Goal: Information Seeking & Learning: Learn about a topic

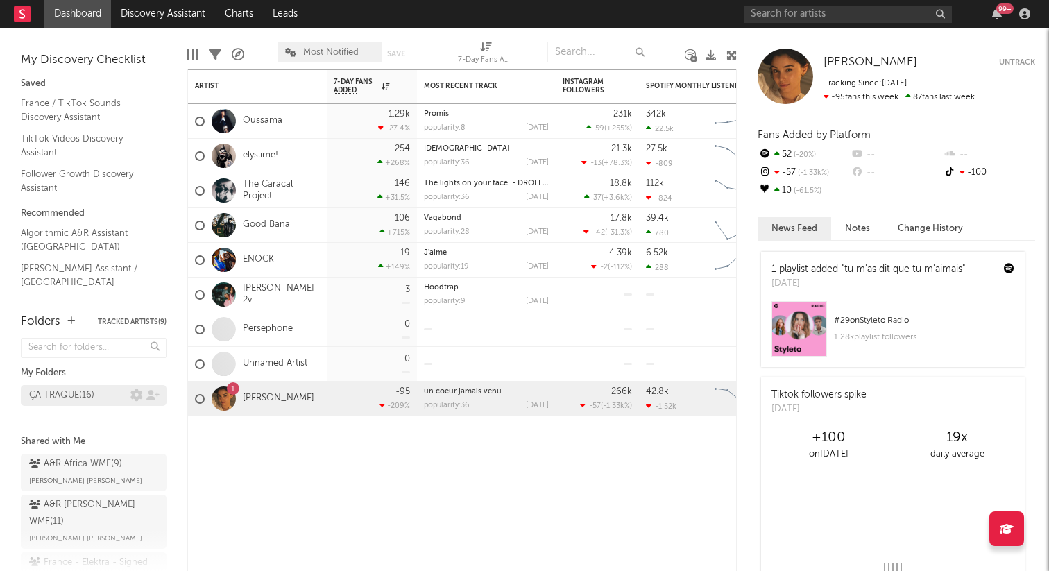
click at [89, 398] on div "ÇA TRAQUE ( 16 )" at bounding box center [61, 395] width 65 height 17
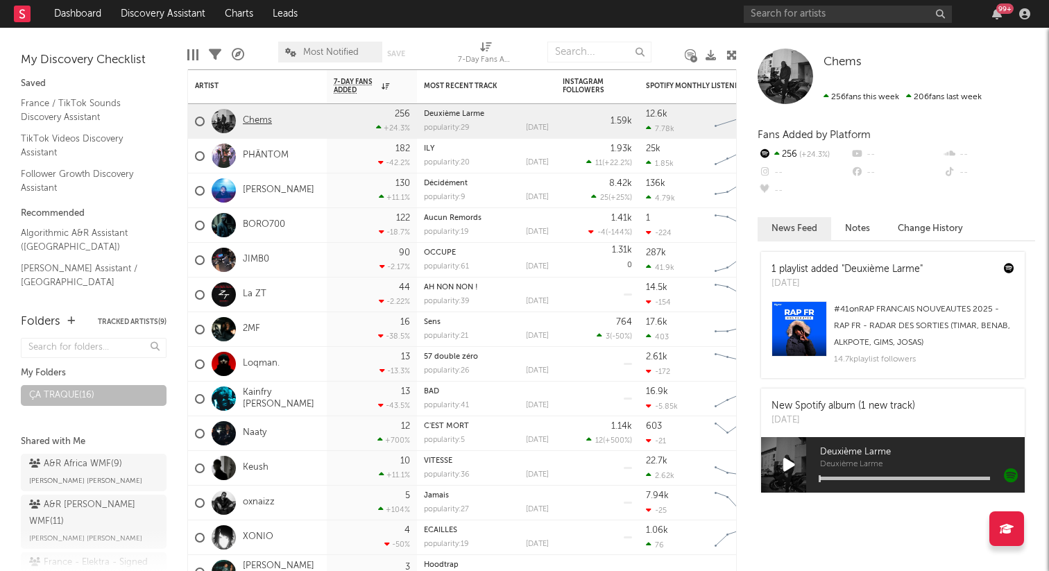
click at [250, 120] on link "Chems" at bounding box center [257, 121] width 29 height 12
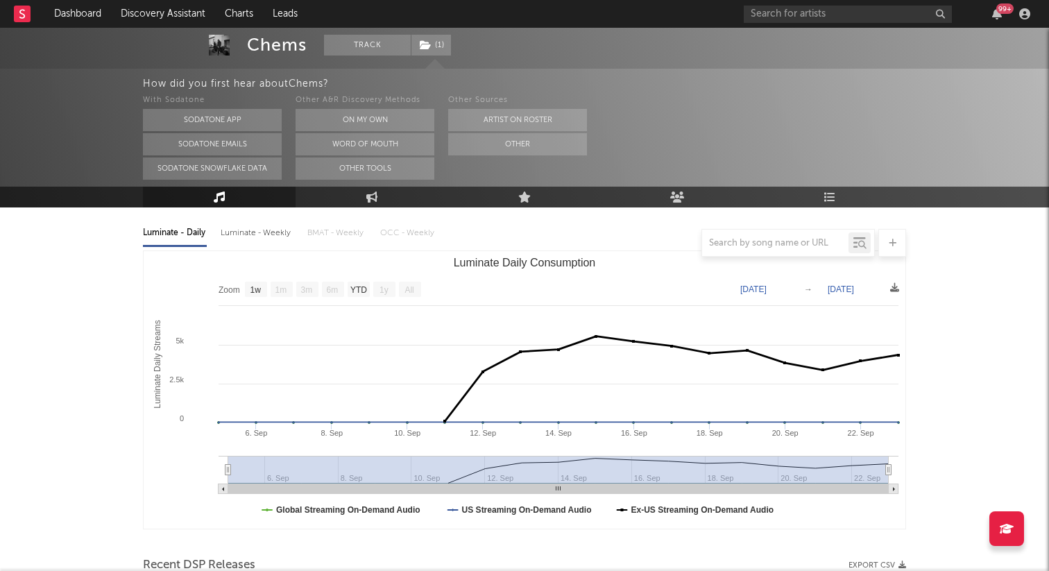
scroll to position [148, 0]
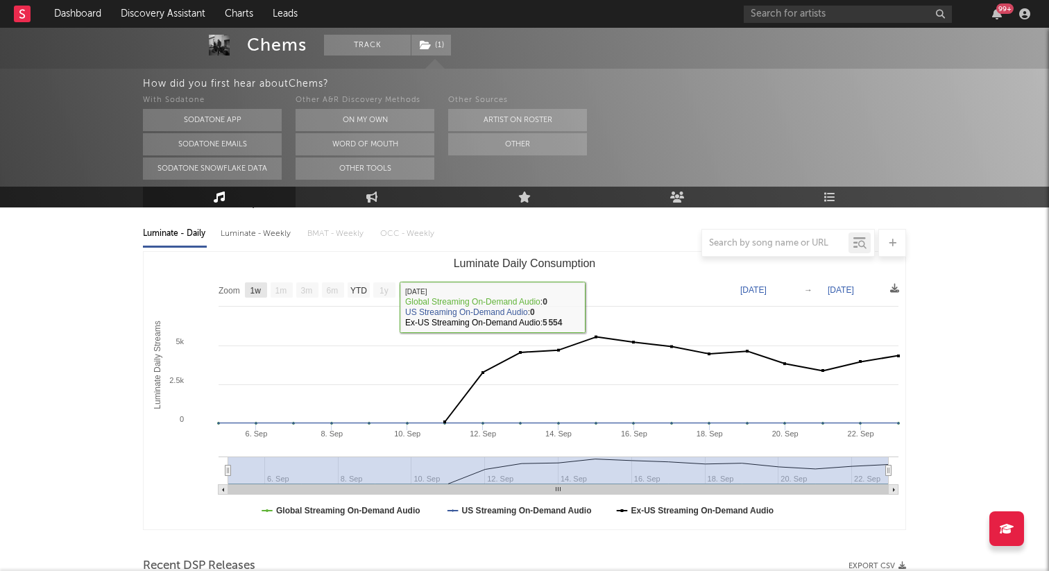
click at [264, 296] on rect "Luminate Daily Consumption" at bounding box center [256, 289] width 22 height 15
select select "1w"
type input "2025-09-17"
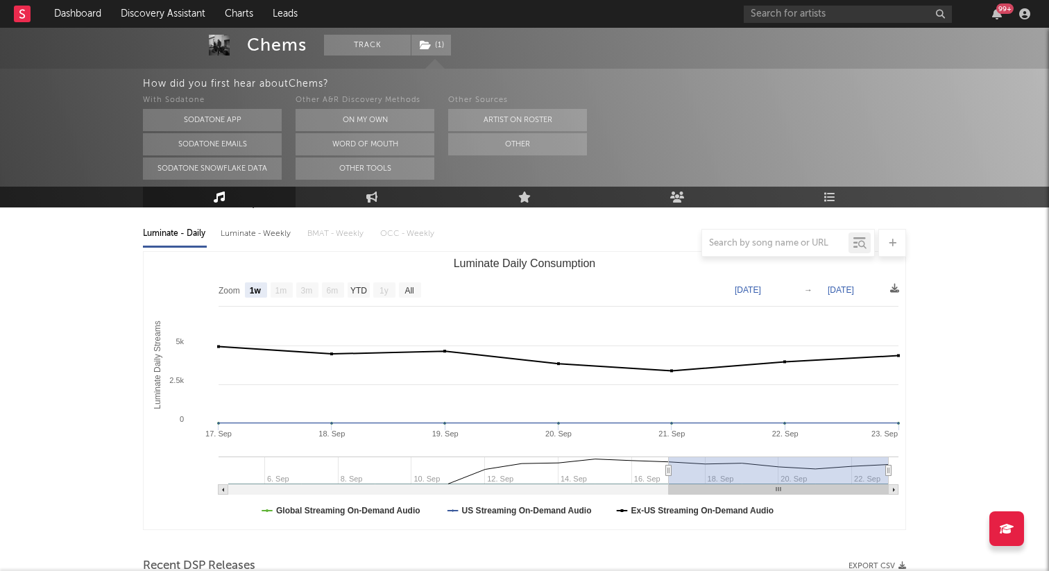
click at [266, 233] on div at bounding box center [524, 243] width 763 height 28
click at [58, 8] on link "Dashboard" at bounding box center [77, 14] width 67 height 28
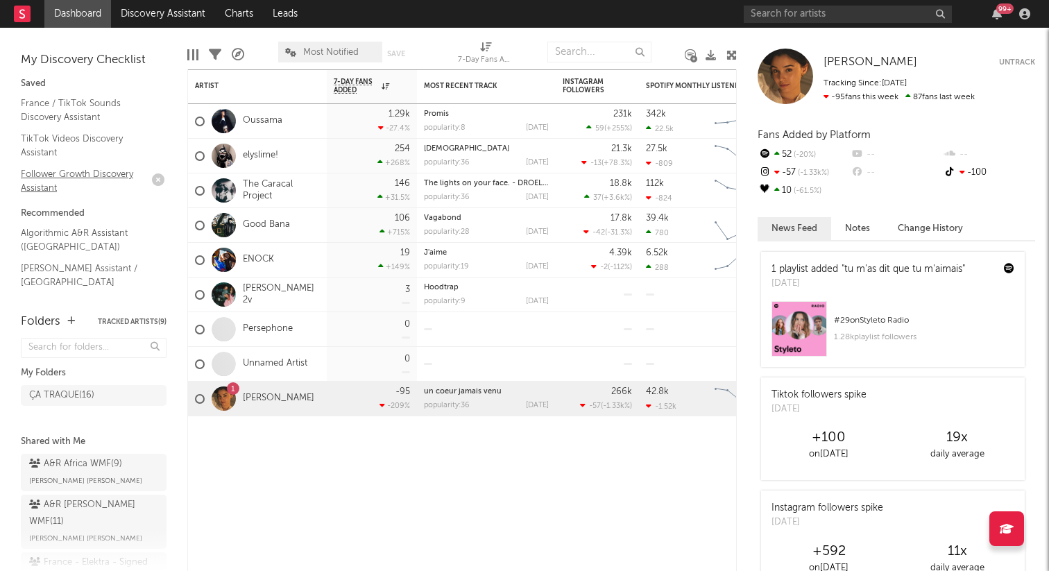
click at [63, 178] on link "Follower Growth Discovery Assistant" at bounding box center [87, 181] width 132 height 28
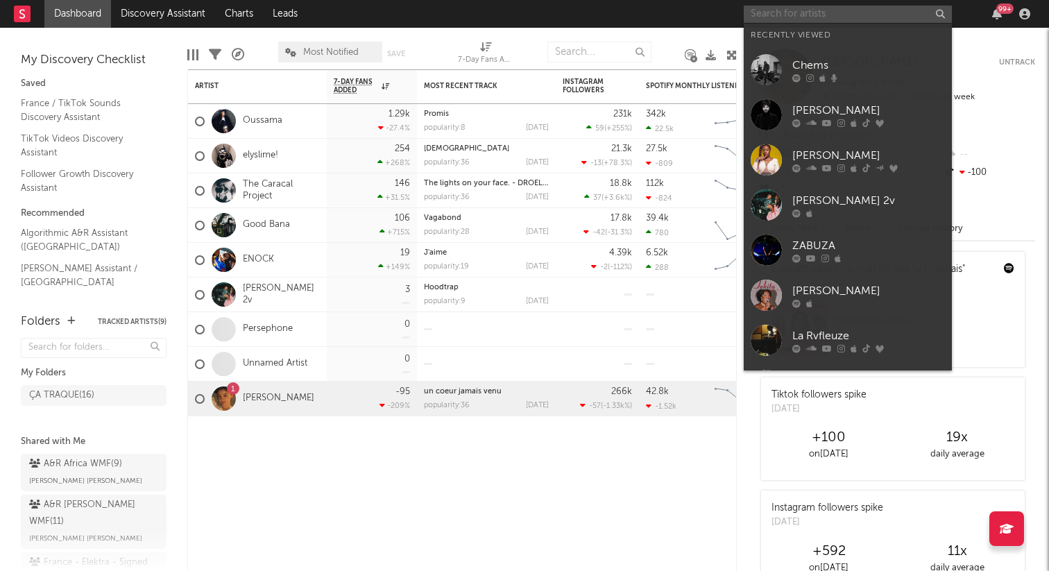
click at [769, 12] on input "text" at bounding box center [848, 14] width 208 height 17
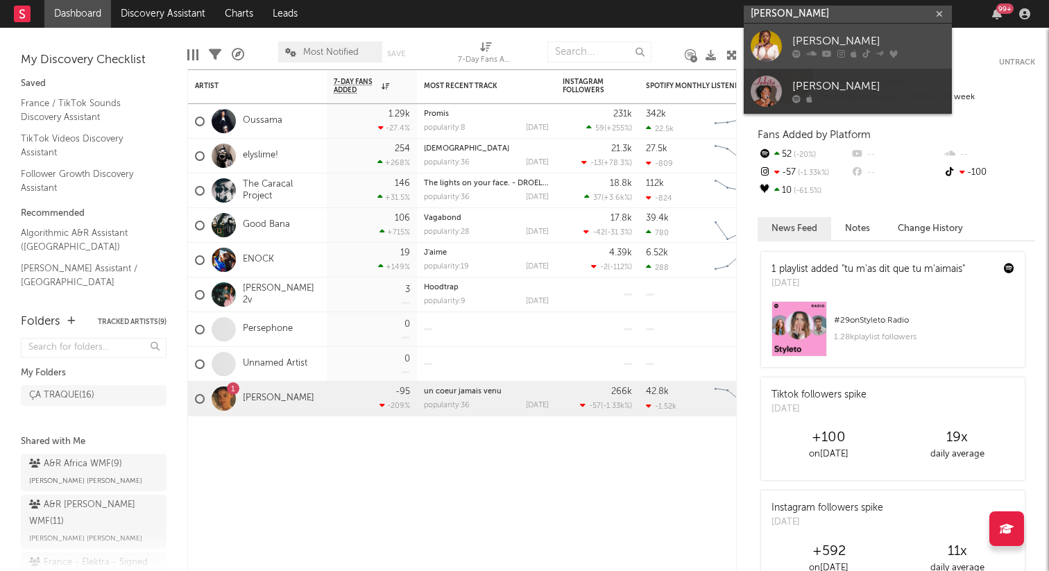
type input "salima chica"
click at [871, 40] on div "[PERSON_NAME]" at bounding box center [868, 41] width 153 height 17
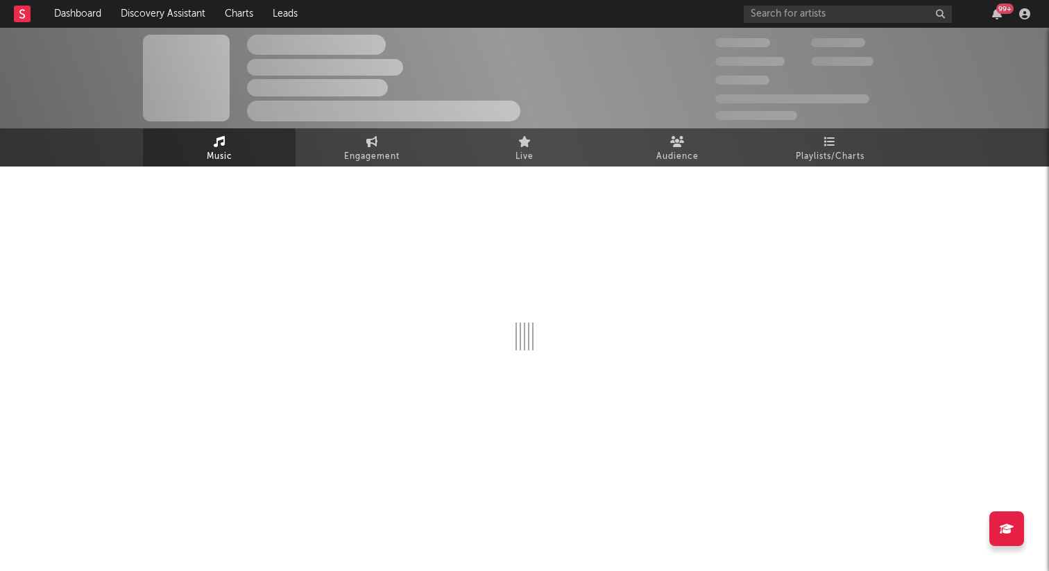
select select "1w"
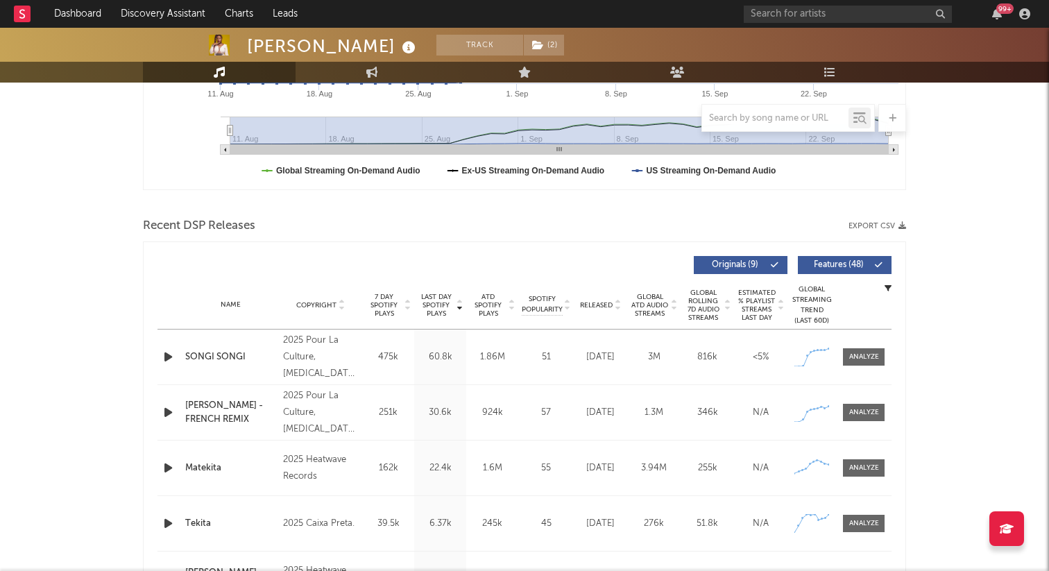
scroll to position [388, 0]
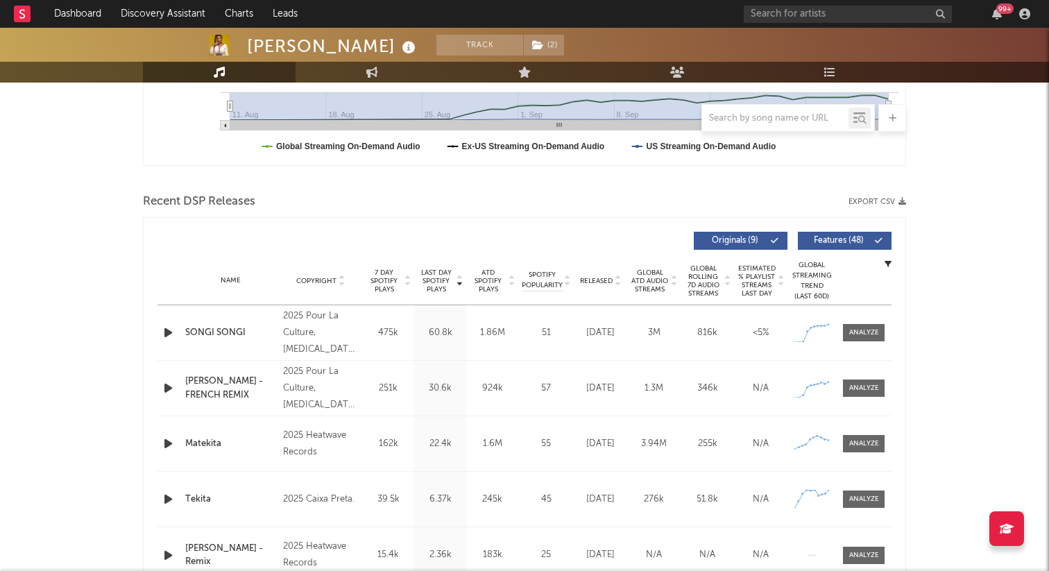
click at [244, 389] on div "SONGI SONGI - FRENCH REMIX" at bounding box center [230, 388] width 91 height 27
click at [877, 384] on div at bounding box center [864, 388] width 30 height 10
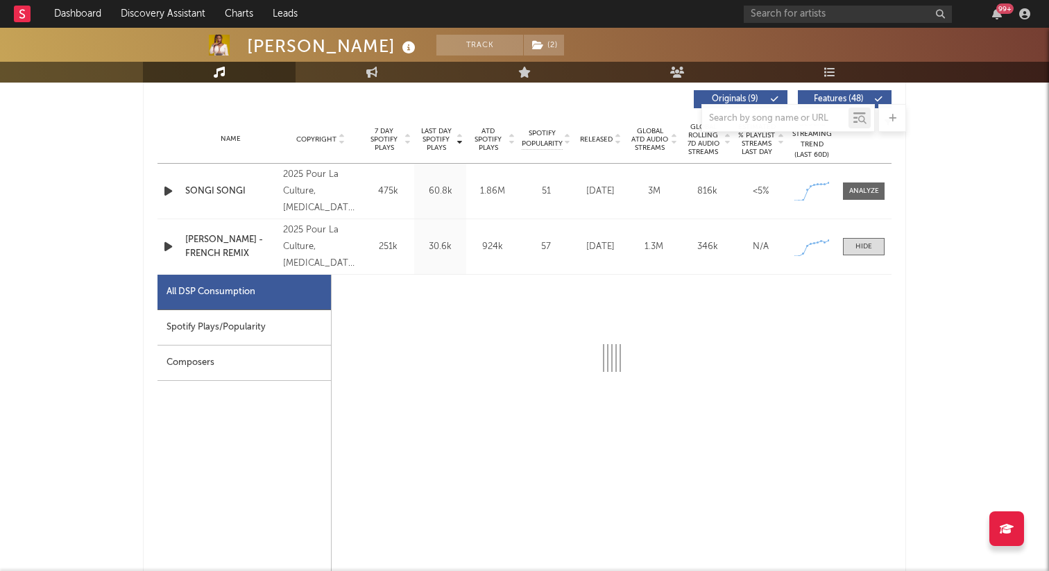
select select "1w"
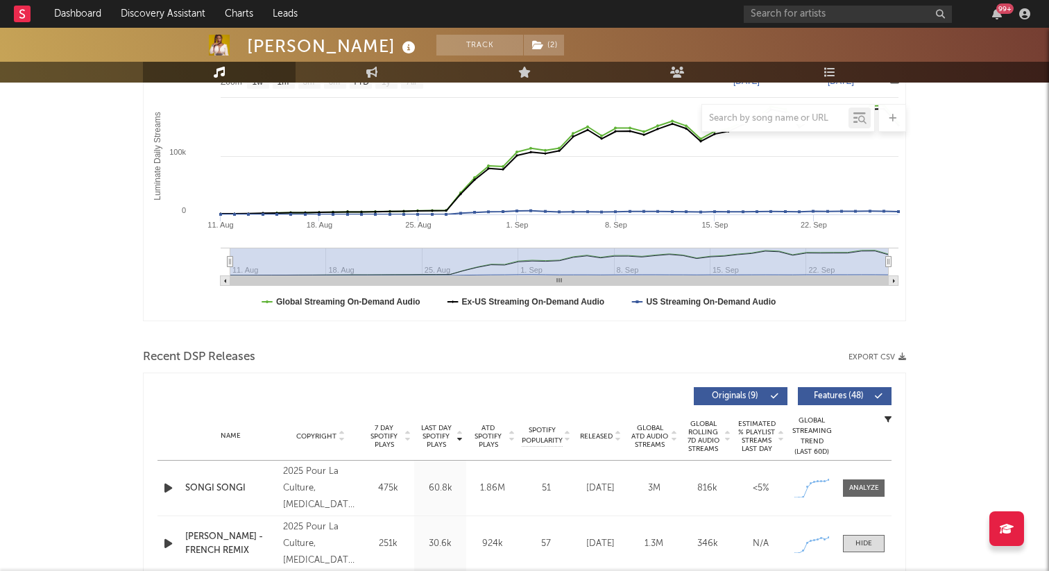
scroll to position [0, 0]
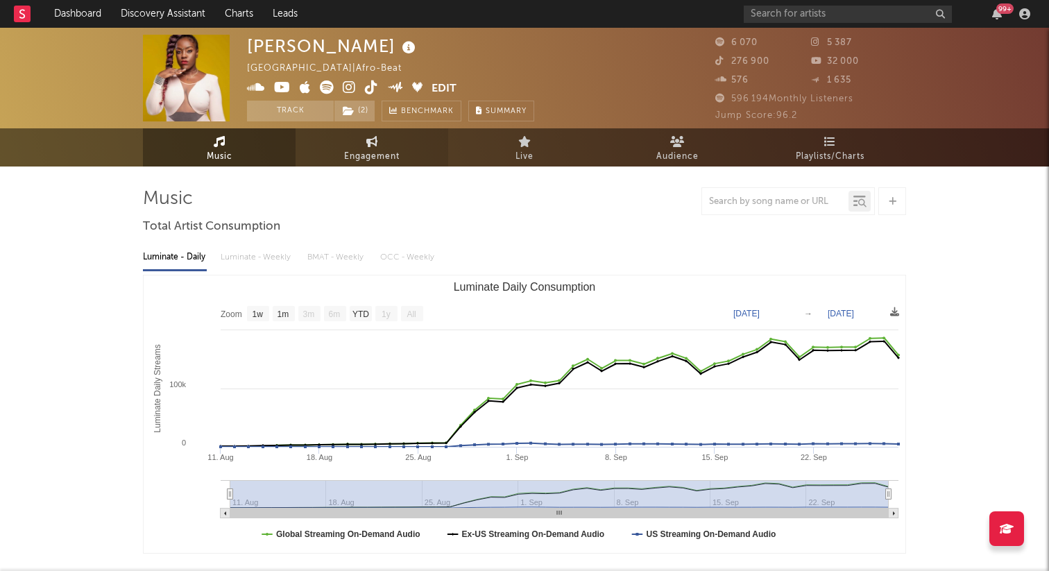
click at [367, 142] on icon at bounding box center [372, 141] width 12 height 11
select select "1w"
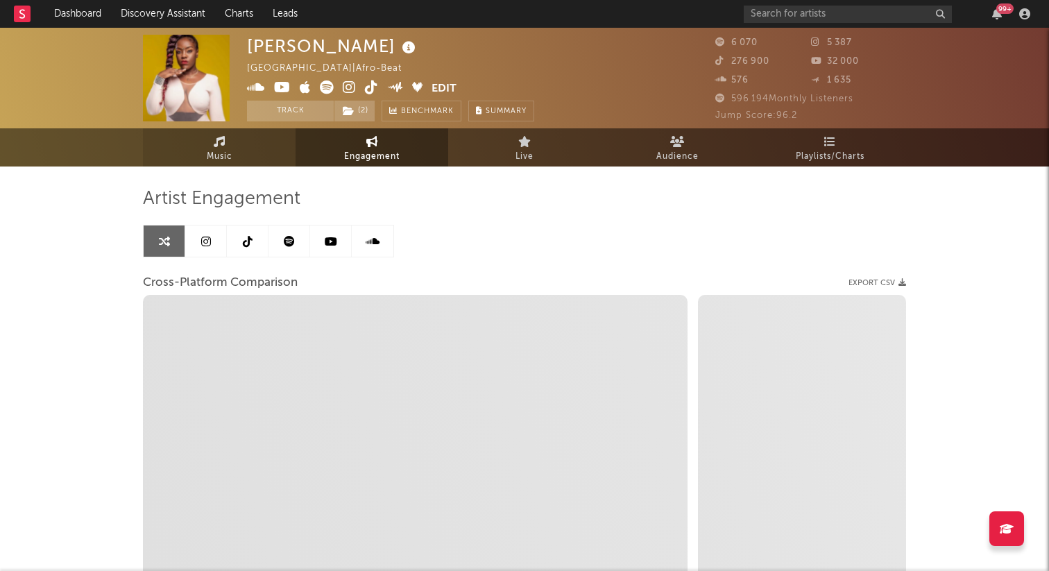
click at [251, 150] on link "Music" at bounding box center [219, 147] width 153 height 38
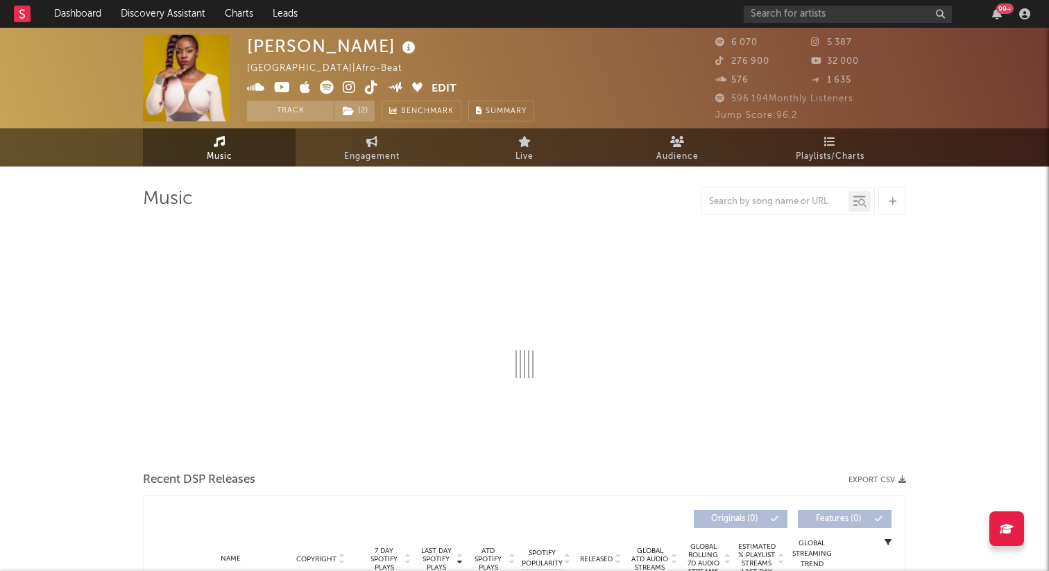
select select "1w"
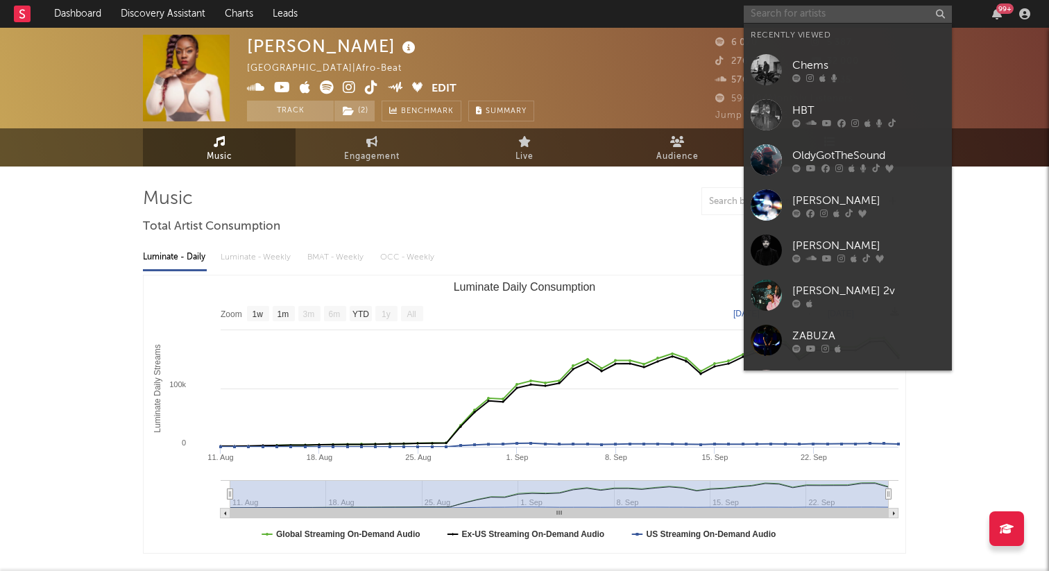
click at [821, 16] on input "text" at bounding box center [848, 14] width 208 height 17
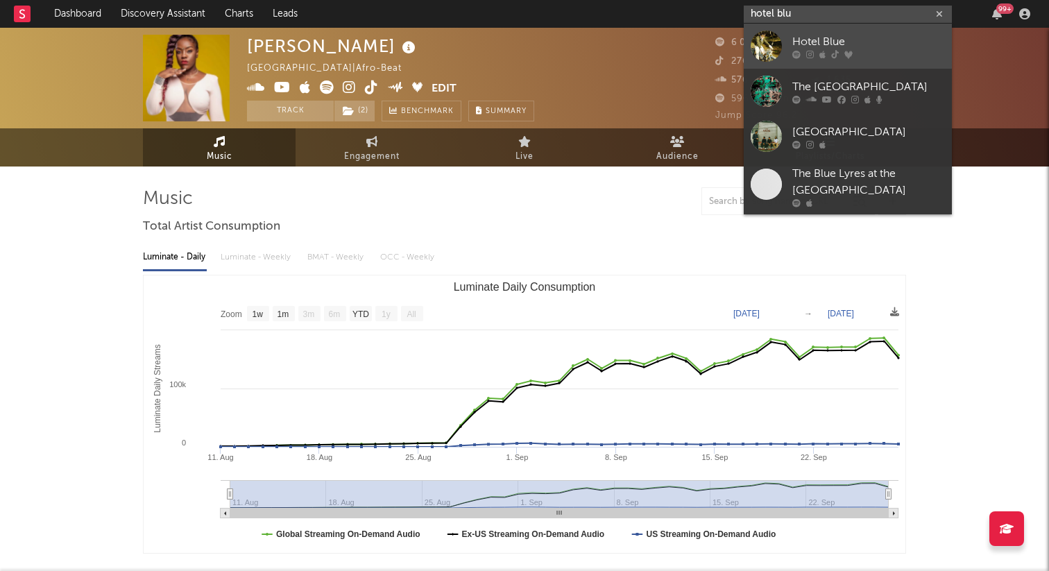
type input "hotel blu"
click at [835, 41] on div "Hotel Blue" at bounding box center [868, 41] width 153 height 17
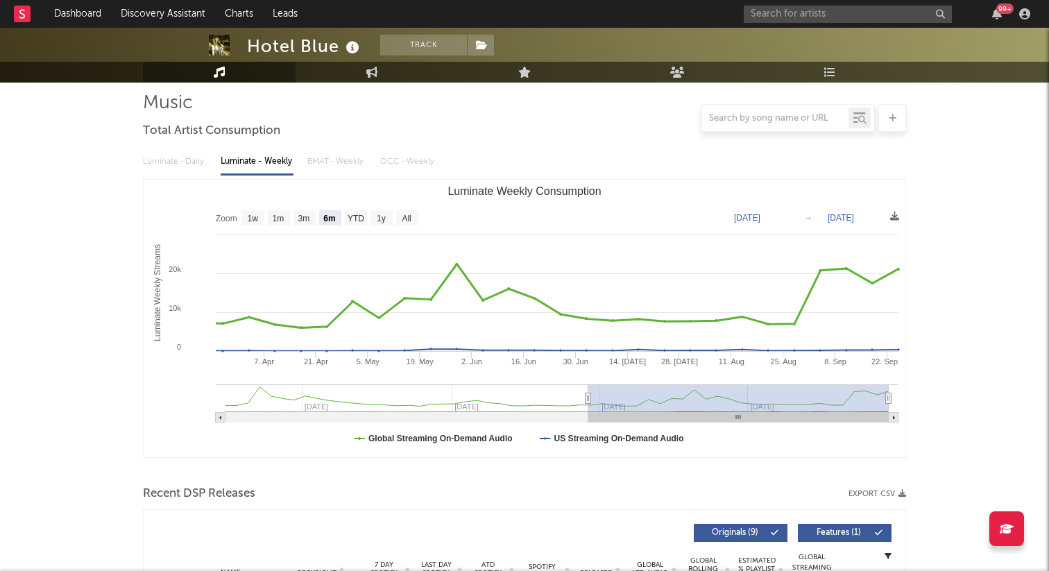
scroll to position [95, 0]
click at [262, 219] on rect "Luminate Weekly Consumption" at bounding box center [253, 218] width 22 height 15
select select "1w"
type input "2025-09-19"
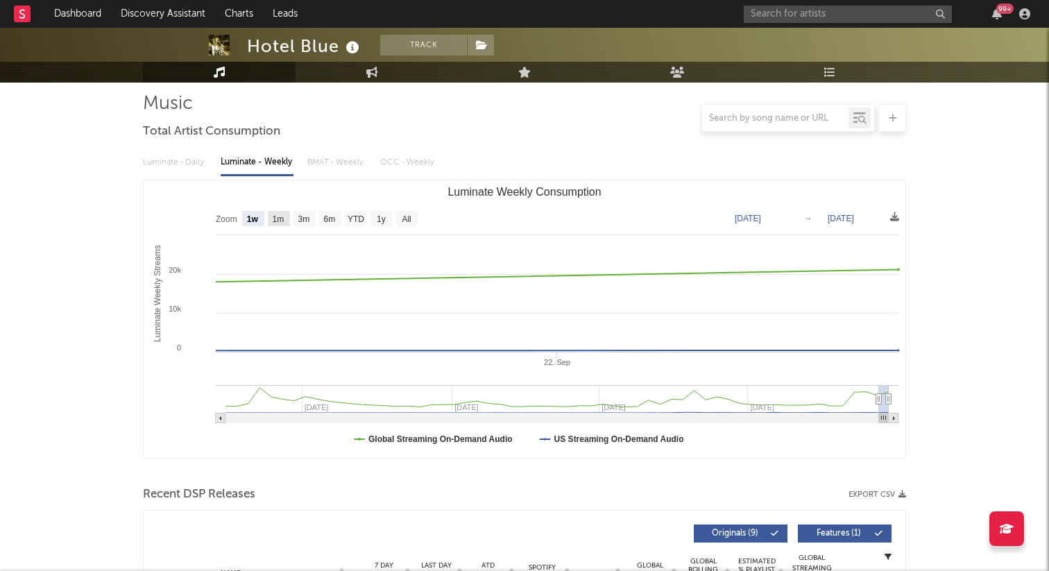
click at [284, 215] on text "1m" at bounding box center [279, 219] width 12 height 10
select select "1m"
type input "2025-08-25"
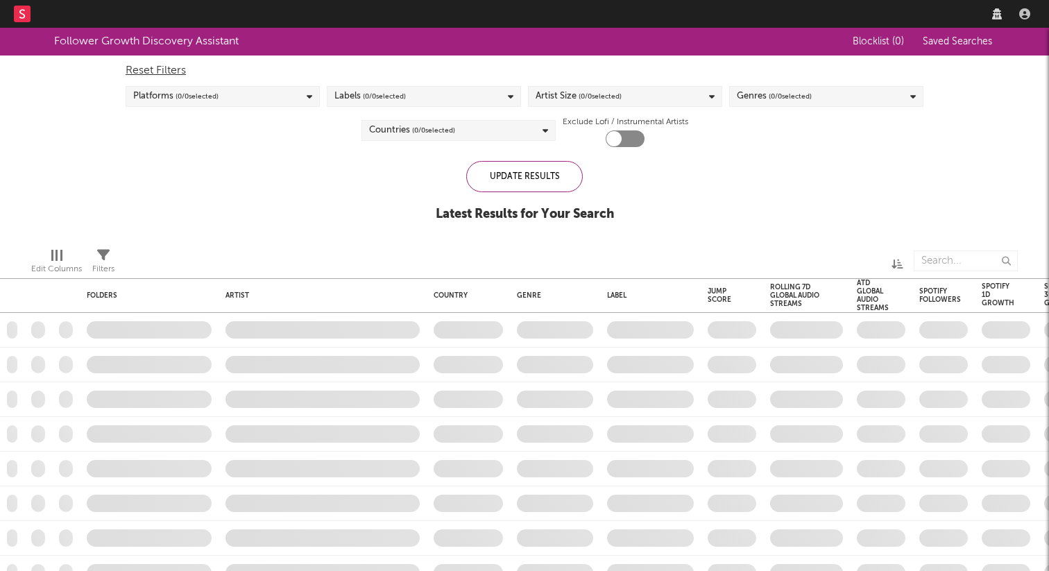
checkbox input "true"
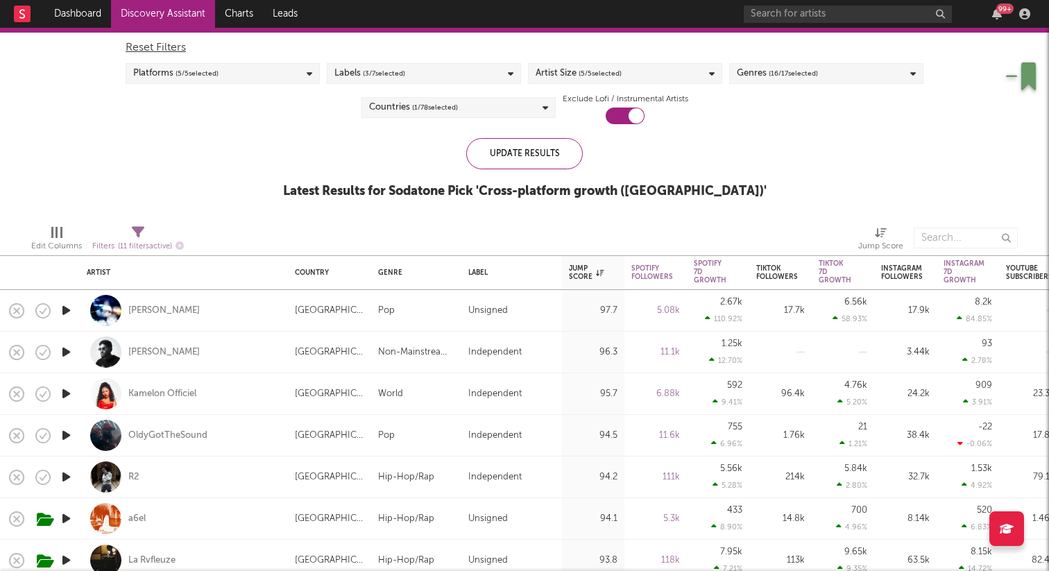
click at [67, 305] on icon "button" at bounding box center [66, 310] width 15 height 17
click at [182, 309] on div "[PERSON_NAME]" at bounding box center [163, 311] width 71 height 12
click at [64, 348] on icon "button" at bounding box center [66, 351] width 15 height 17
click at [66, 436] on icon "button" at bounding box center [66, 435] width 15 height 17
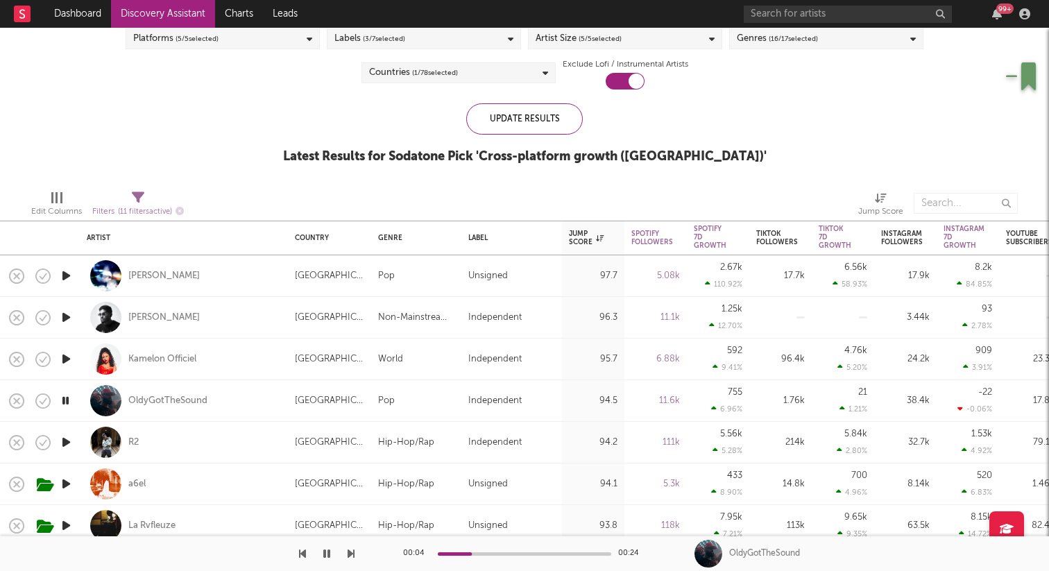
click at [65, 403] on icon "button" at bounding box center [65, 400] width 13 height 17
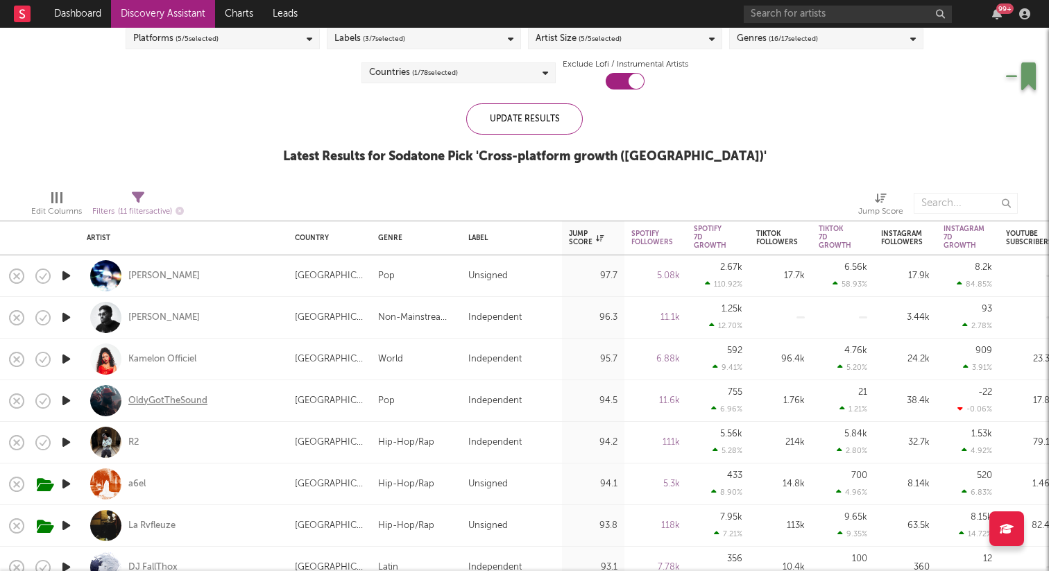
click at [200, 400] on div "OldyGotTheSound" at bounding box center [167, 401] width 79 height 12
click at [71, 441] on icon "button" at bounding box center [66, 442] width 15 height 17
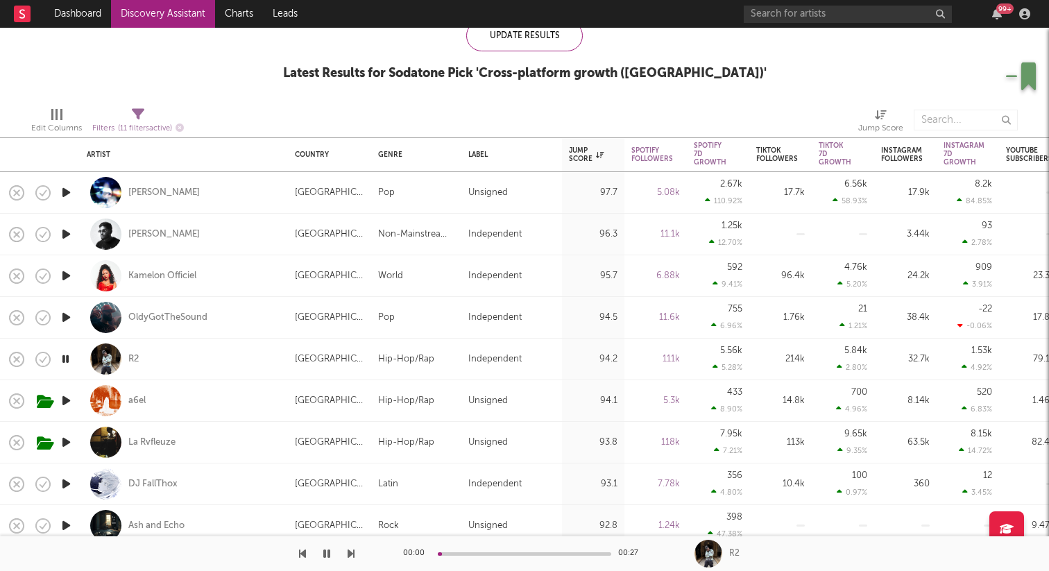
click at [71, 445] on icon "button" at bounding box center [66, 442] width 15 height 17
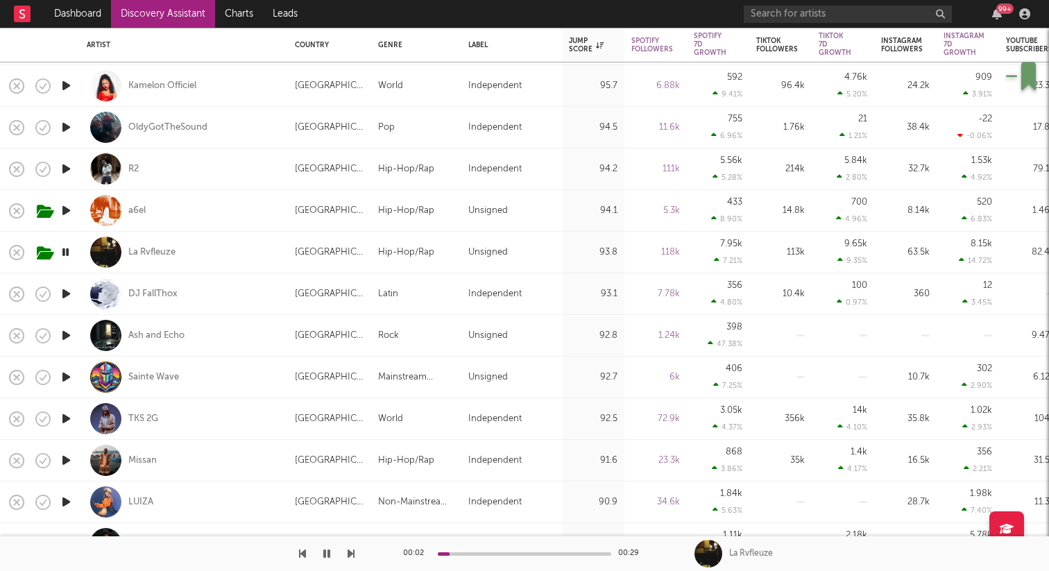
click at [67, 501] on icon "button" at bounding box center [66, 501] width 15 height 17
click at [67, 501] on icon "button" at bounding box center [65, 501] width 13 height 17
click at [69, 333] on icon "button" at bounding box center [66, 335] width 15 height 17
click at [67, 378] on icon "button" at bounding box center [66, 376] width 15 height 17
click at [67, 459] on icon "button" at bounding box center [66, 460] width 15 height 17
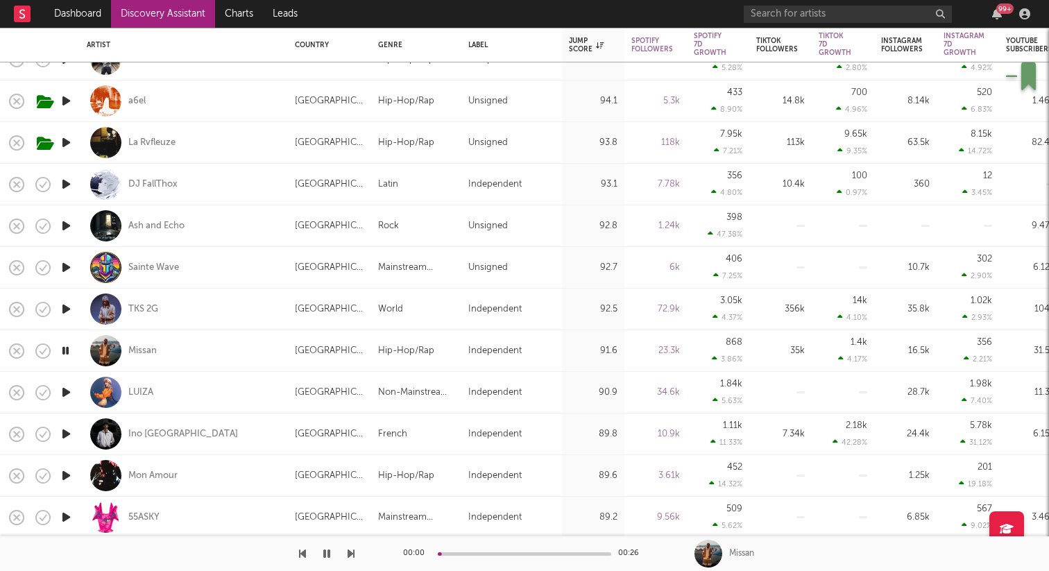
click at [65, 472] on icon "button" at bounding box center [66, 475] width 15 height 17
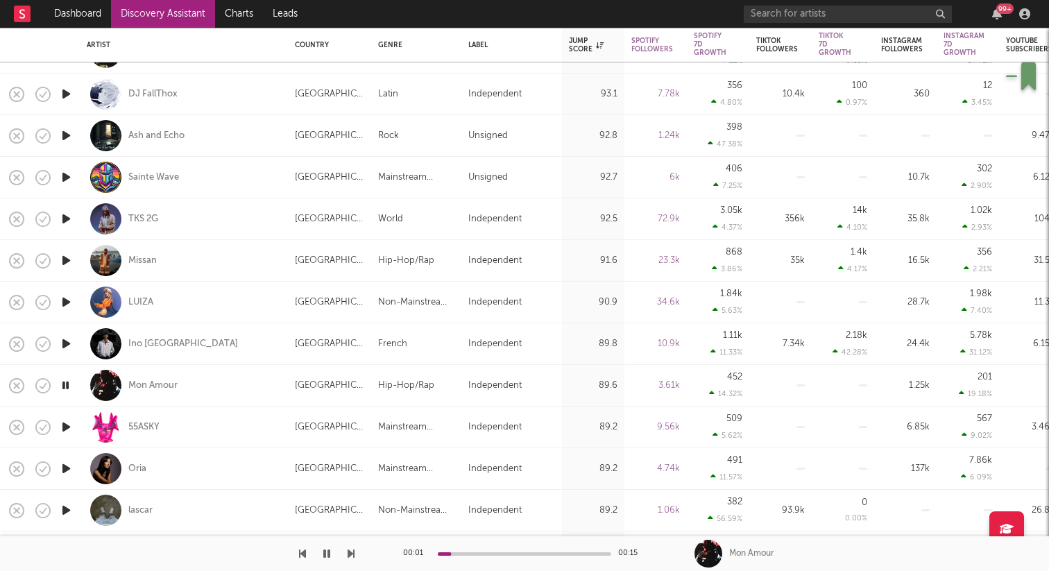
click at [69, 427] on icon "button" at bounding box center [66, 426] width 15 height 17
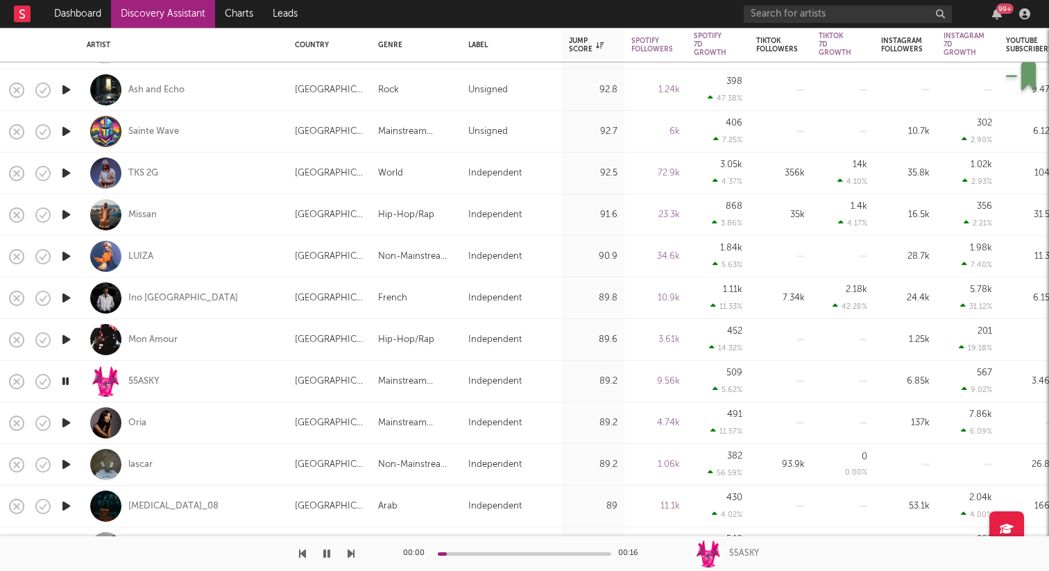
click at [62, 423] on icon "button" at bounding box center [66, 422] width 15 height 17
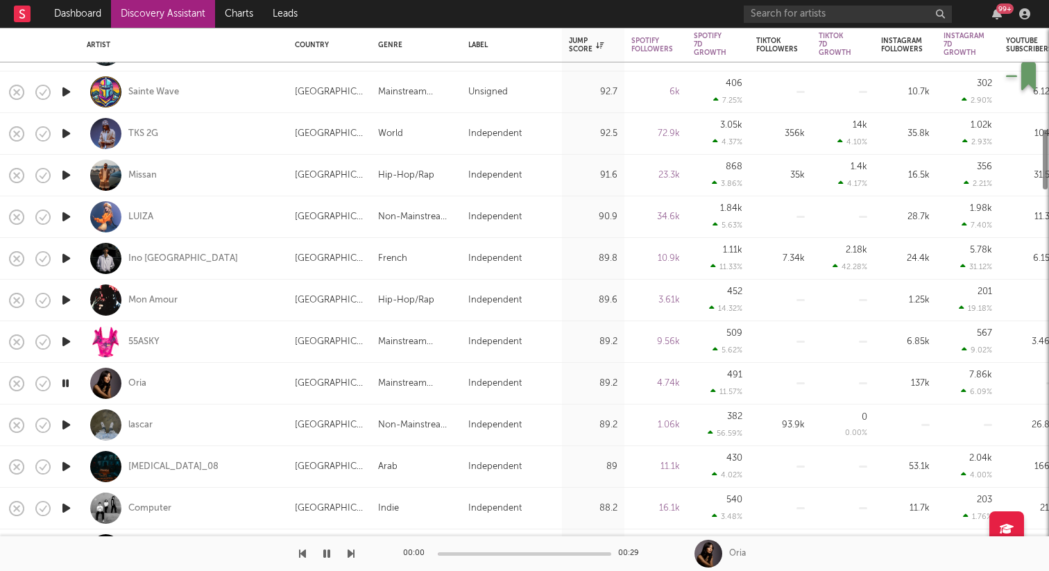
click at [62, 432] on icon "button" at bounding box center [66, 424] width 15 height 17
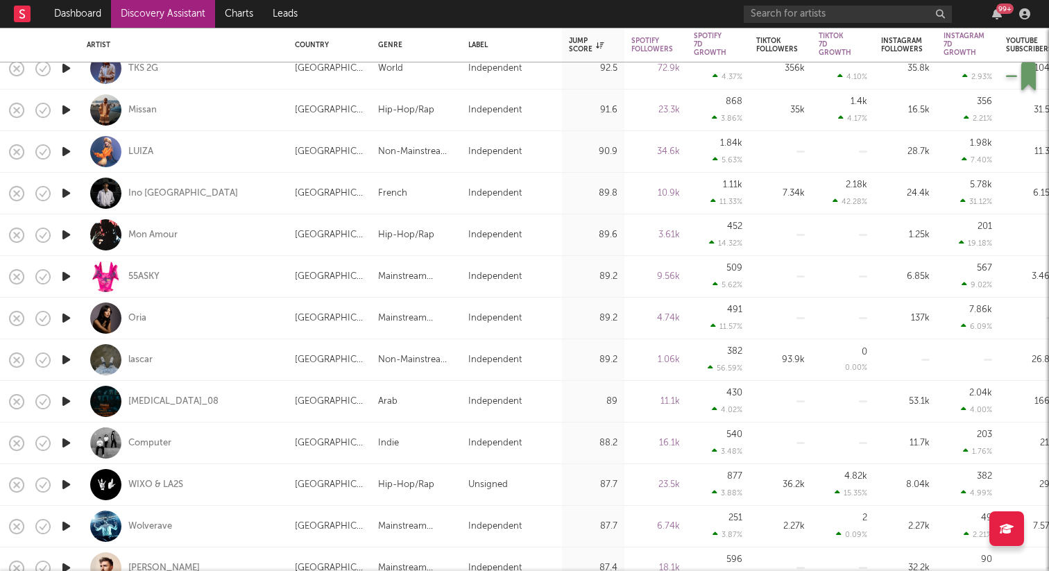
click at [62, 404] on icon "button" at bounding box center [66, 401] width 15 height 17
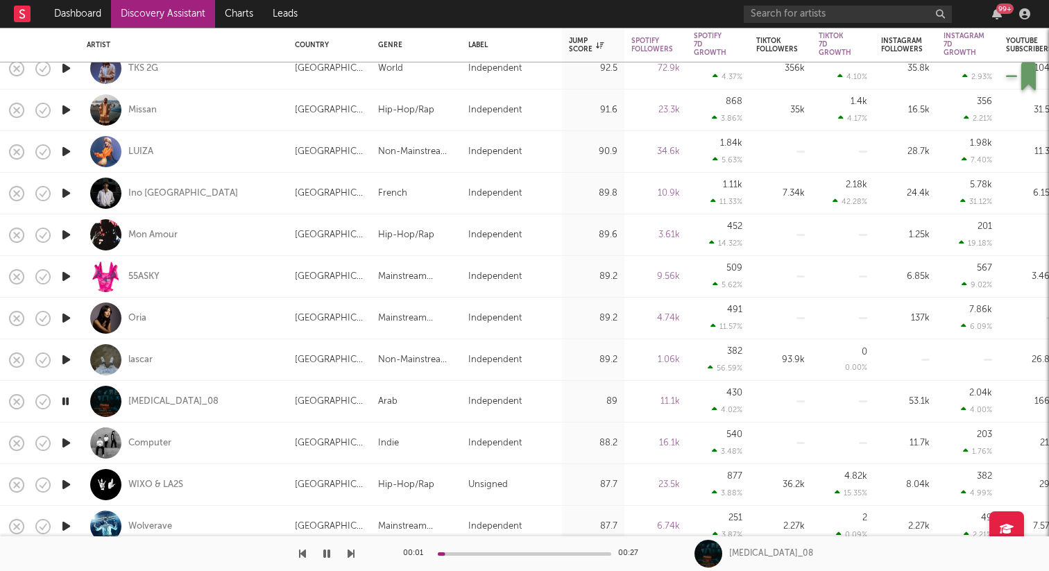
click at [70, 438] on icon "button" at bounding box center [66, 442] width 15 height 17
click at [63, 481] on icon "button" at bounding box center [66, 484] width 15 height 17
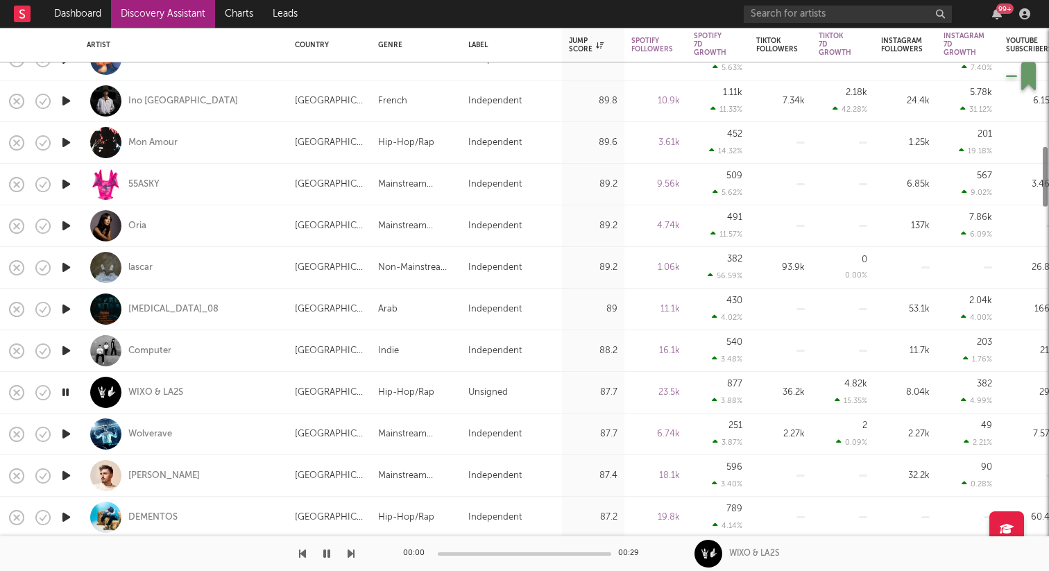
click at [69, 438] on icon "button" at bounding box center [66, 433] width 15 height 17
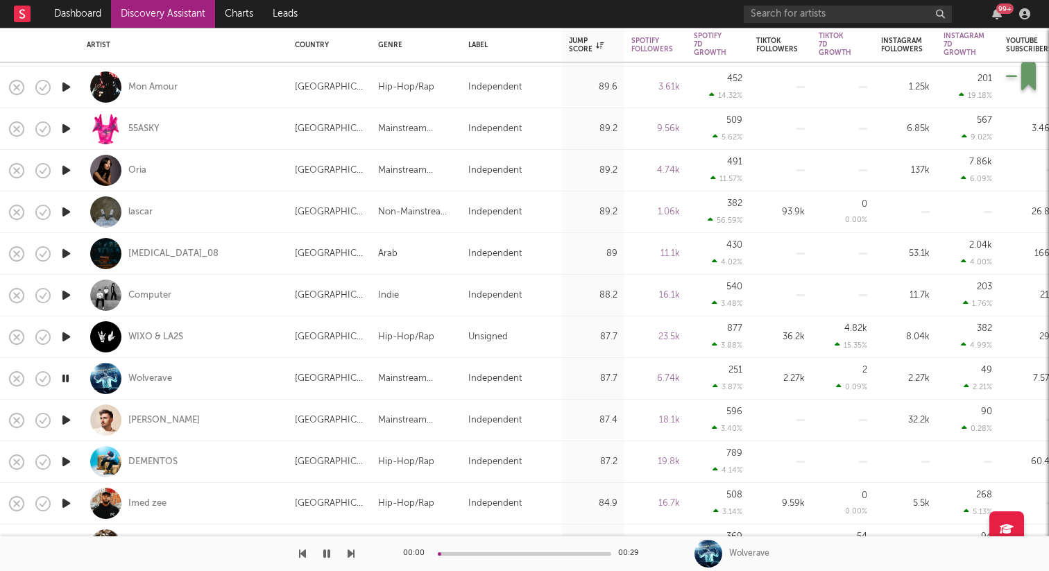
click at [64, 420] on icon "button" at bounding box center [66, 419] width 15 height 17
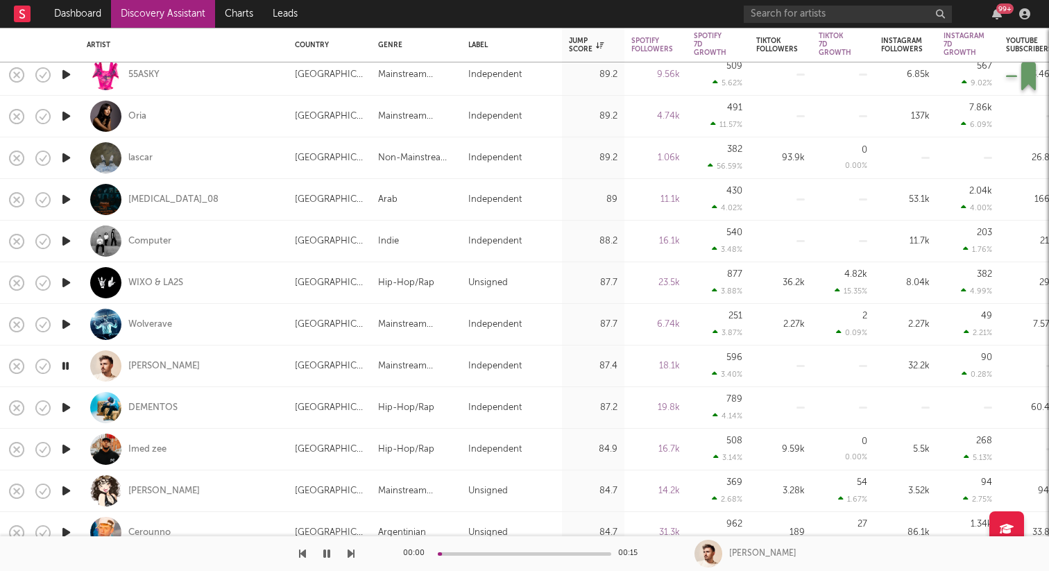
click at [63, 409] on icon "button" at bounding box center [66, 407] width 15 height 17
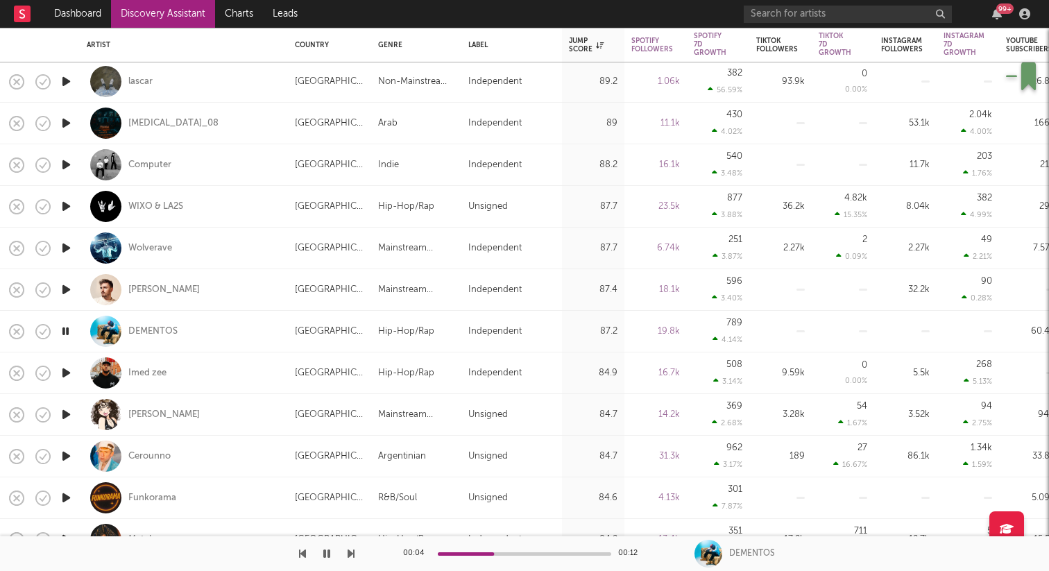
click at [62, 408] on icon "button" at bounding box center [66, 414] width 15 height 17
click at [488, 554] on div at bounding box center [524, 553] width 173 height 3
click at [67, 456] on icon "button" at bounding box center [66, 455] width 15 height 17
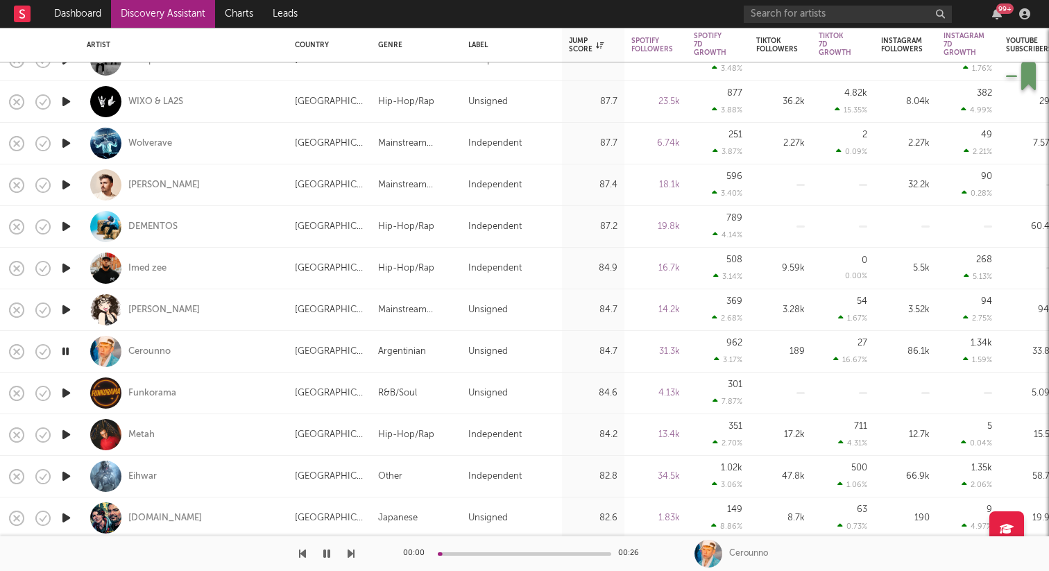
click at [67, 477] on icon "button" at bounding box center [66, 476] width 15 height 17
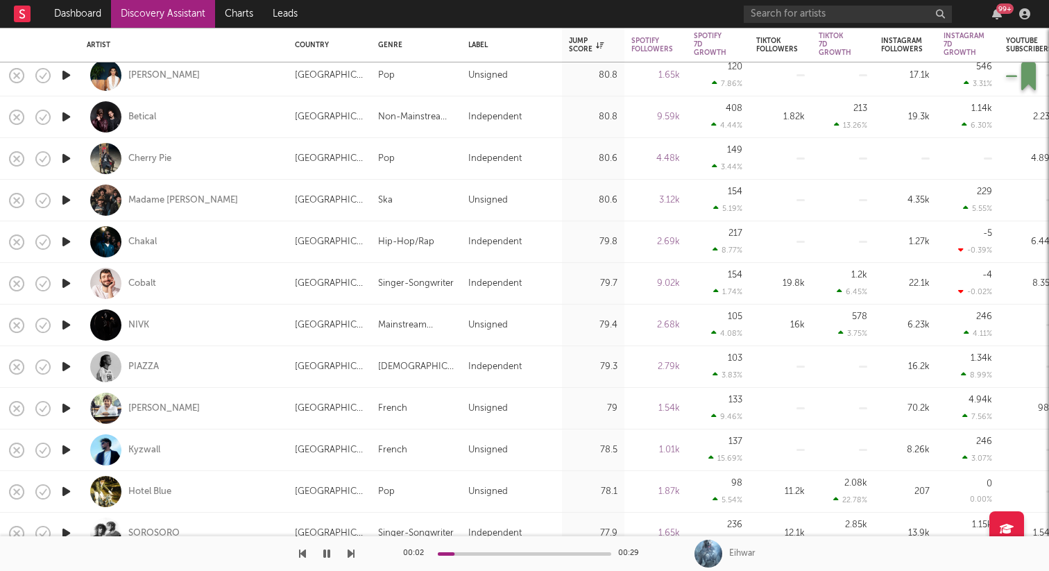
click at [69, 366] on icon "button" at bounding box center [66, 366] width 15 height 17
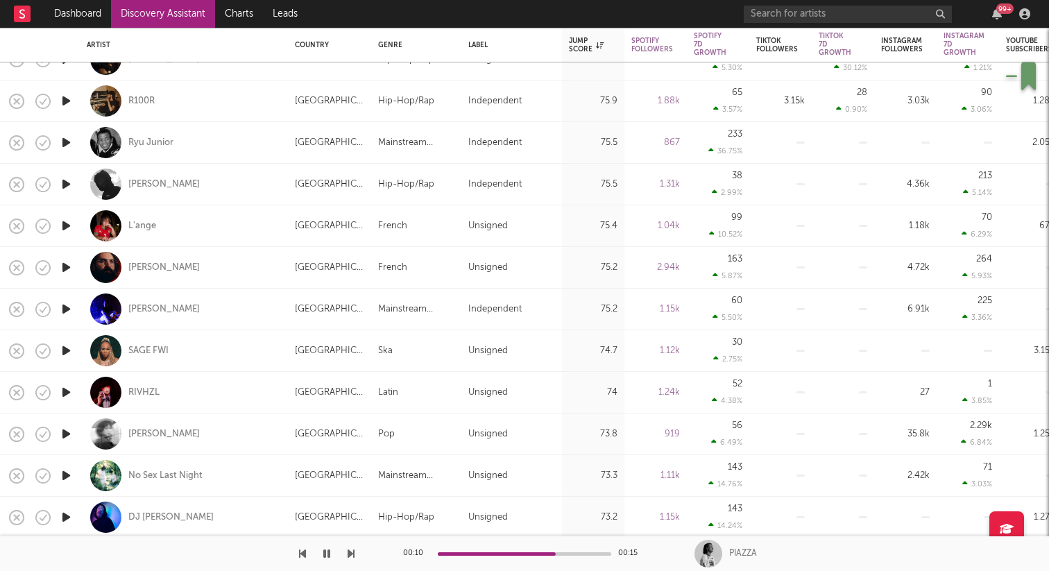
click at [64, 434] on icon "button" at bounding box center [66, 433] width 15 height 17
click at [74, 349] on icon "button" at bounding box center [66, 350] width 15 height 17
click at [72, 224] on icon "button" at bounding box center [66, 225] width 15 height 17
click at [470, 554] on div at bounding box center [524, 553] width 173 height 3
click at [174, 218] on div "L'ange" at bounding box center [184, 225] width 194 height 41
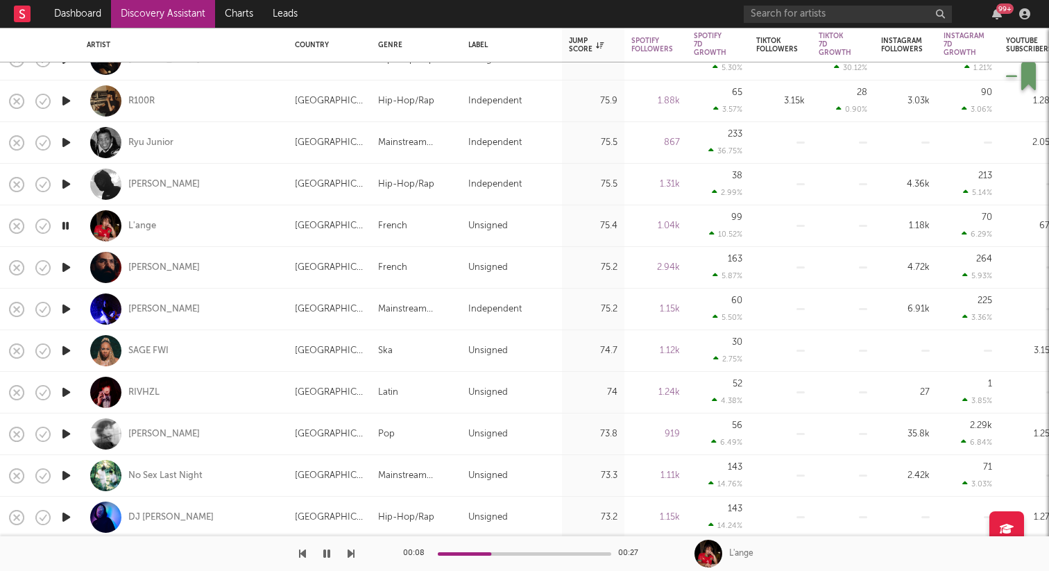
select select "1w"
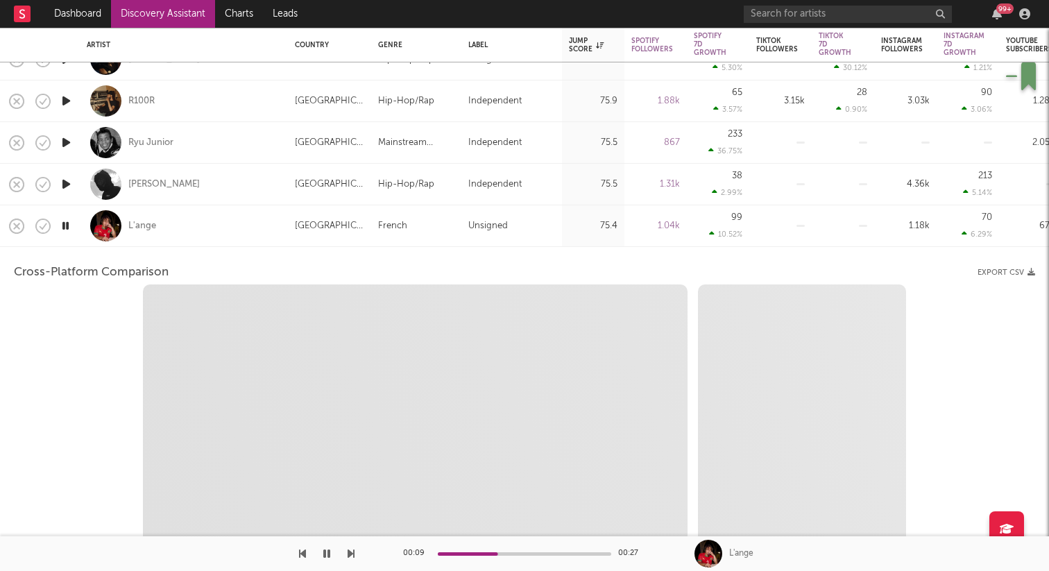
select select "1w"
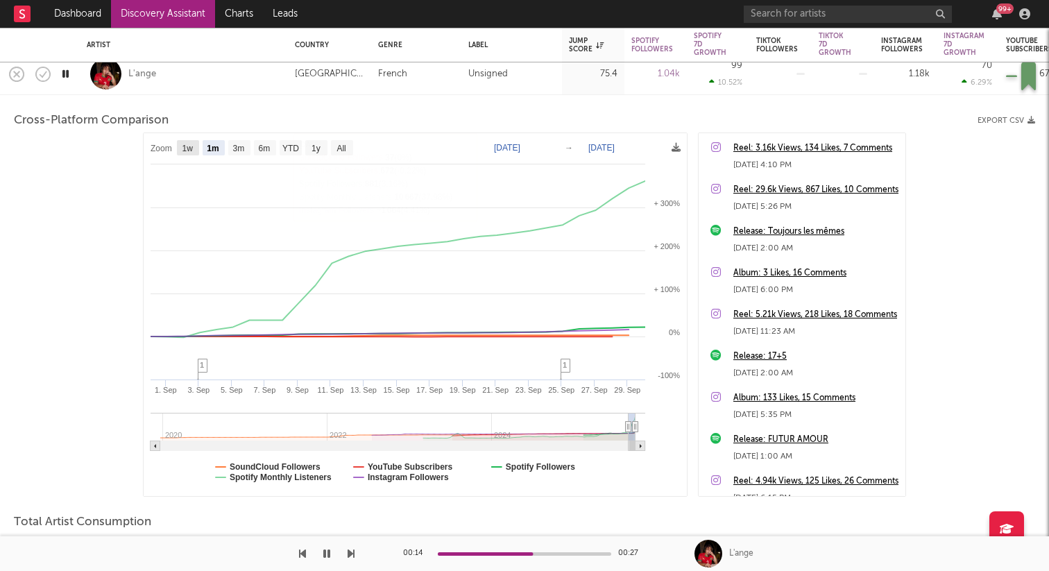
click at [187, 148] on text "1w" at bounding box center [187, 149] width 11 height 10
select select "1w"
type input "2025-09-24"
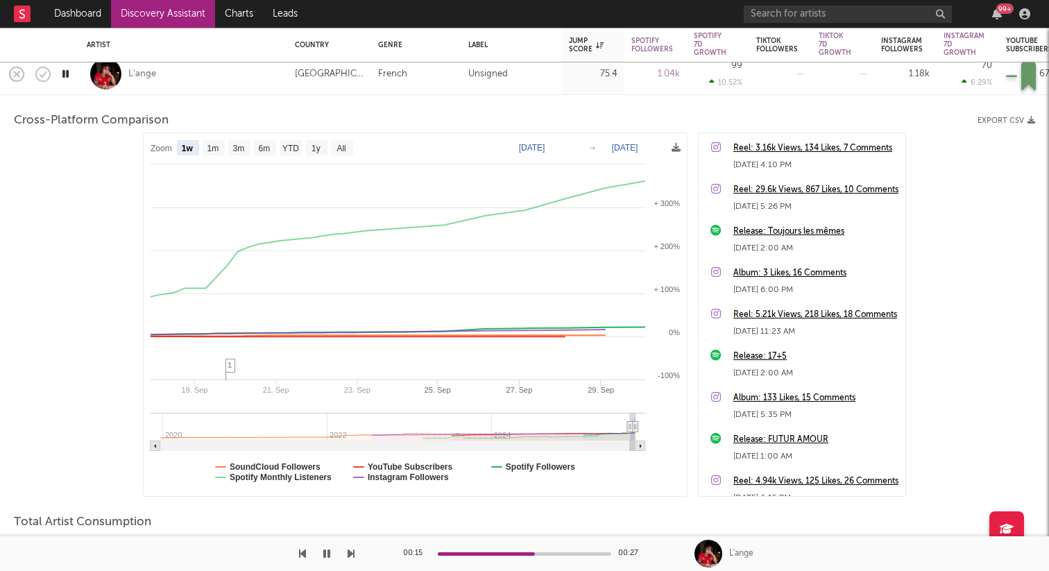
select select "1w"
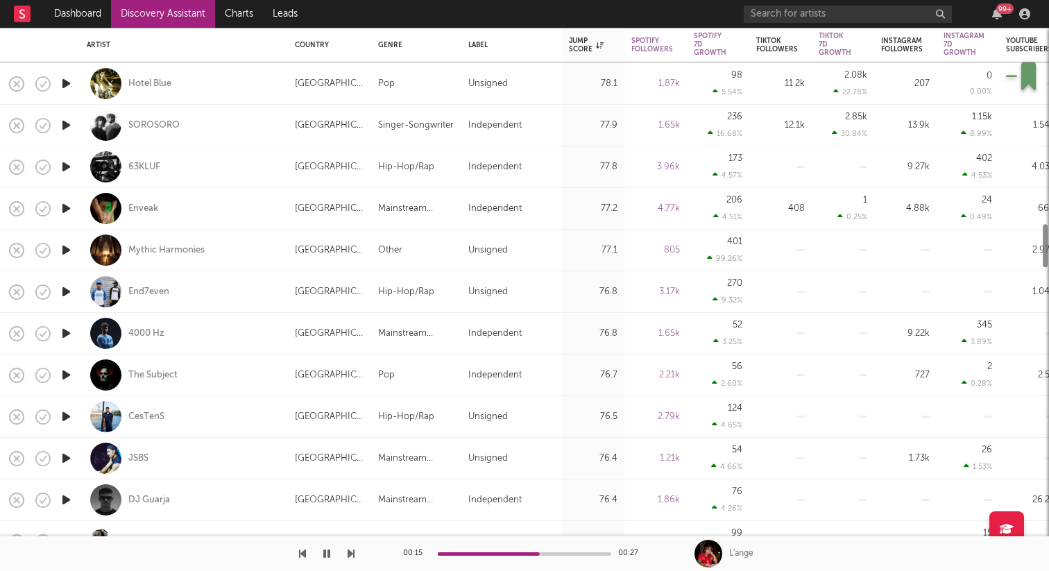
select select "1m"
select select "1w"
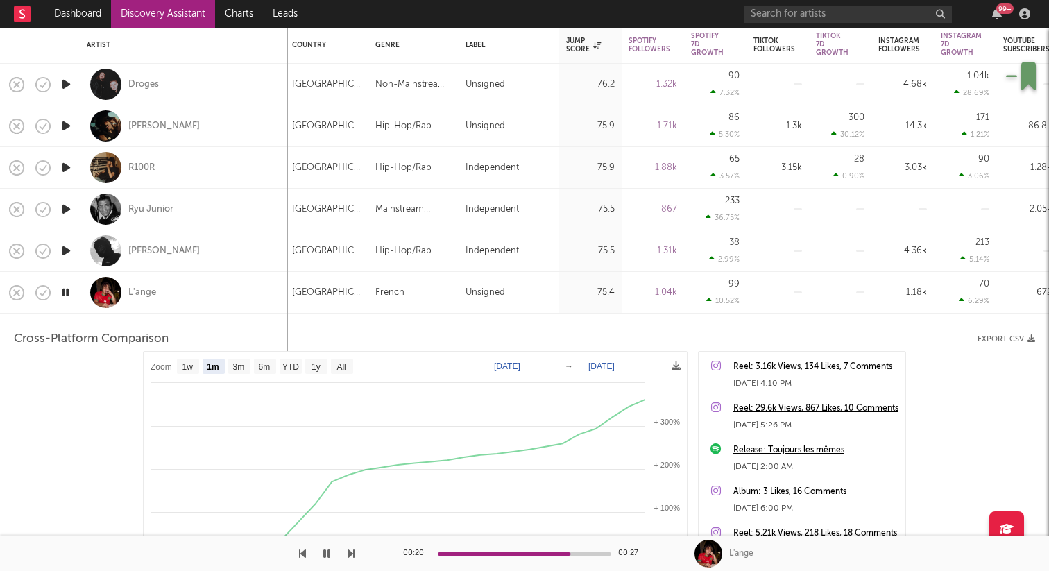
click at [66, 250] on icon "button" at bounding box center [66, 250] width 15 height 17
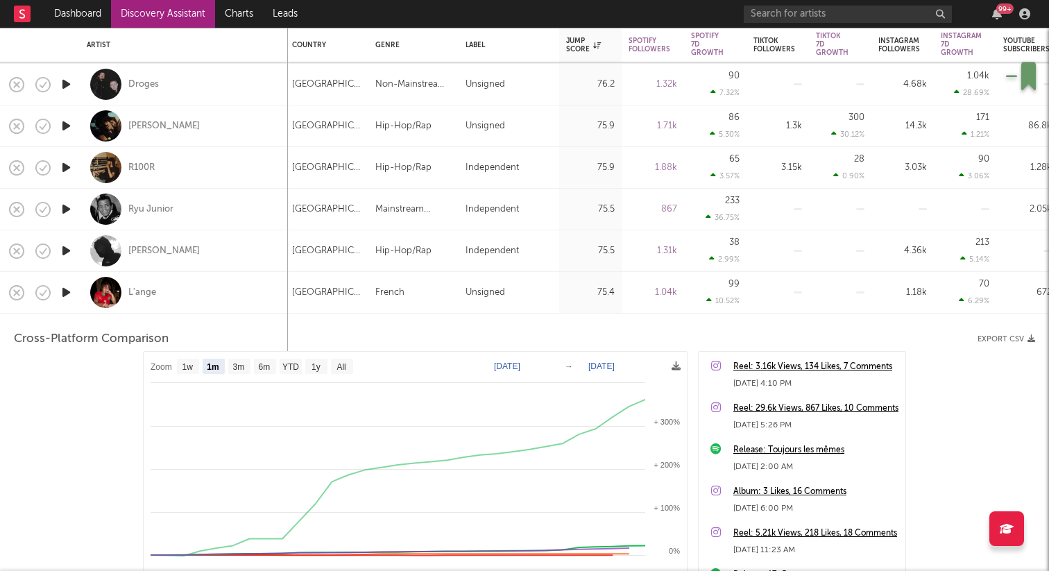
click at [65, 164] on icon "button" at bounding box center [66, 167] width 15 height 17
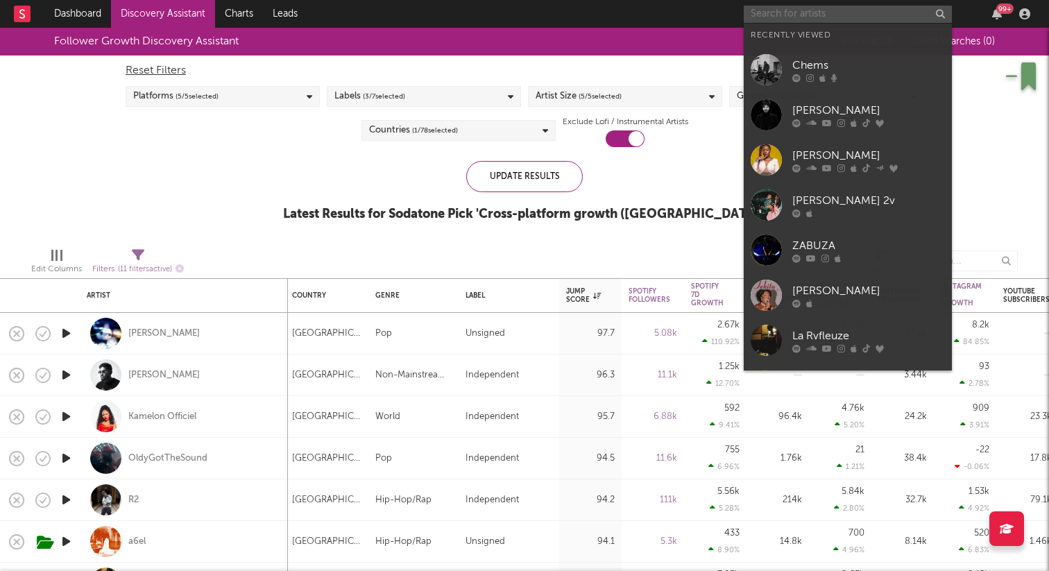
click at [775, 11] on input "text" at bounding box center [848, 14] width 208 height 17
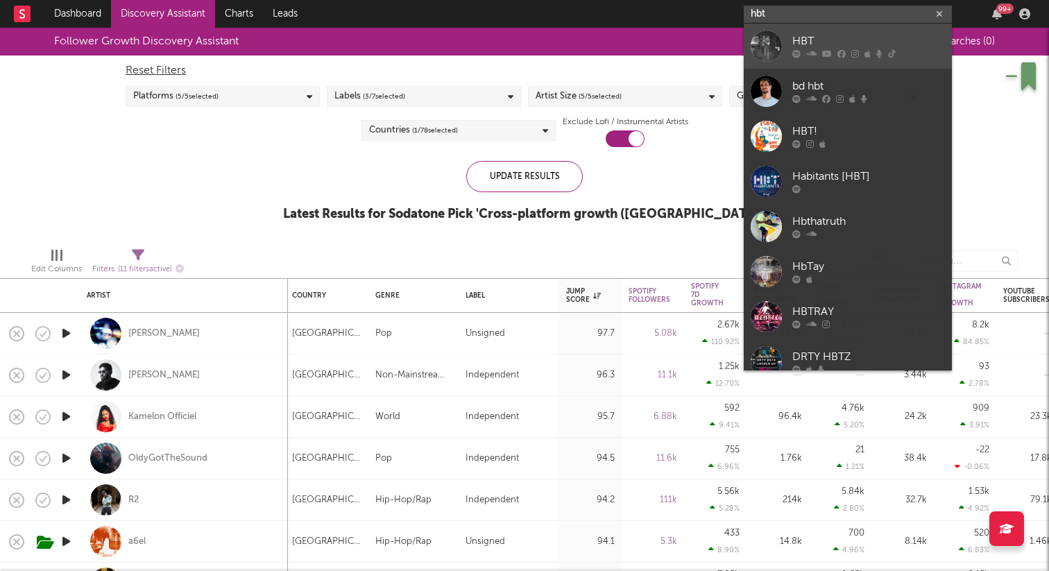
type input "hbt"
click at [802, 47] on div "HBT" at bounding box center [868, 41] width 153 height 17
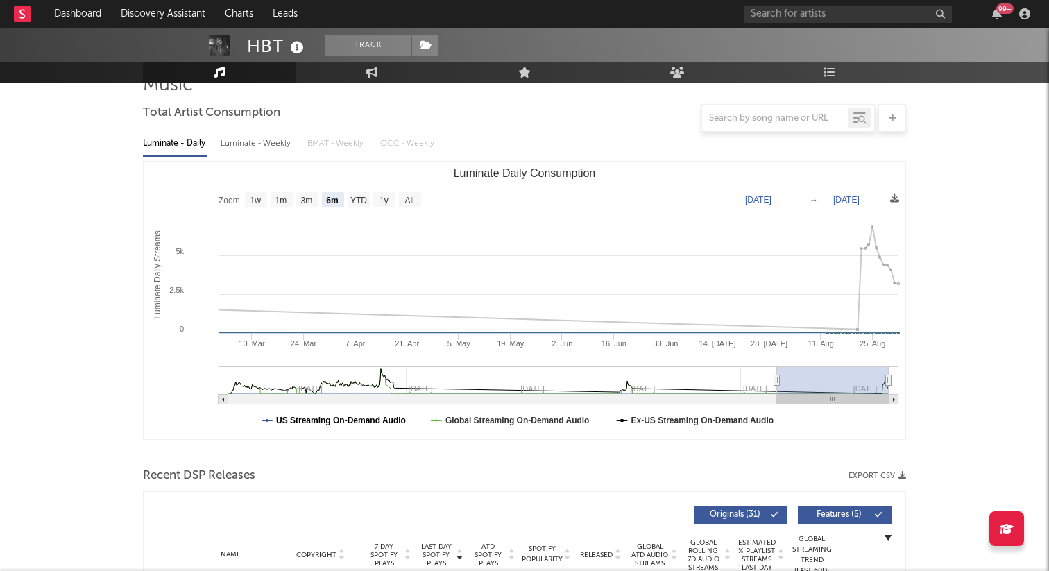
scroll to position [101, 0]
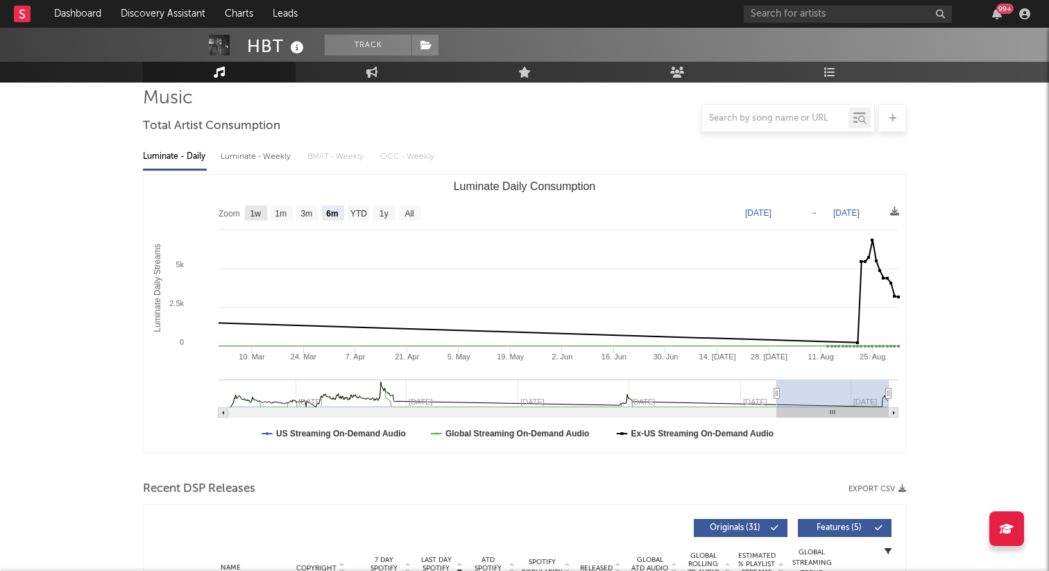
click at [256, 216] on text "1w" at bounding box center [255, 214] width 11 height 10
select select "1w"
type input "2025-08-26"
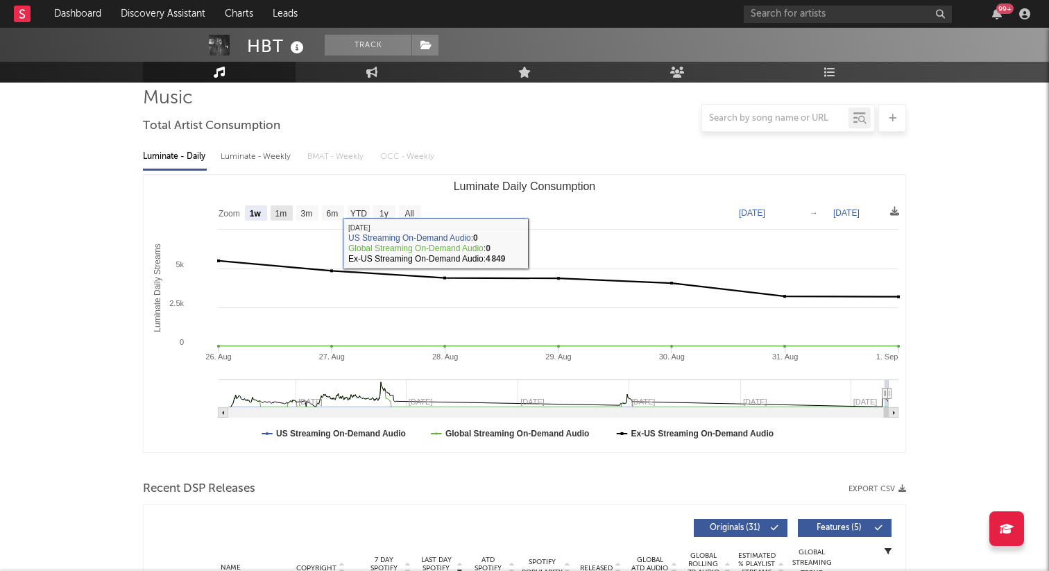
click at [275, 212] on text "1m" at bounding box center [281, 214] width 12 height 10
select select "1m"
type input "2025-08-01"
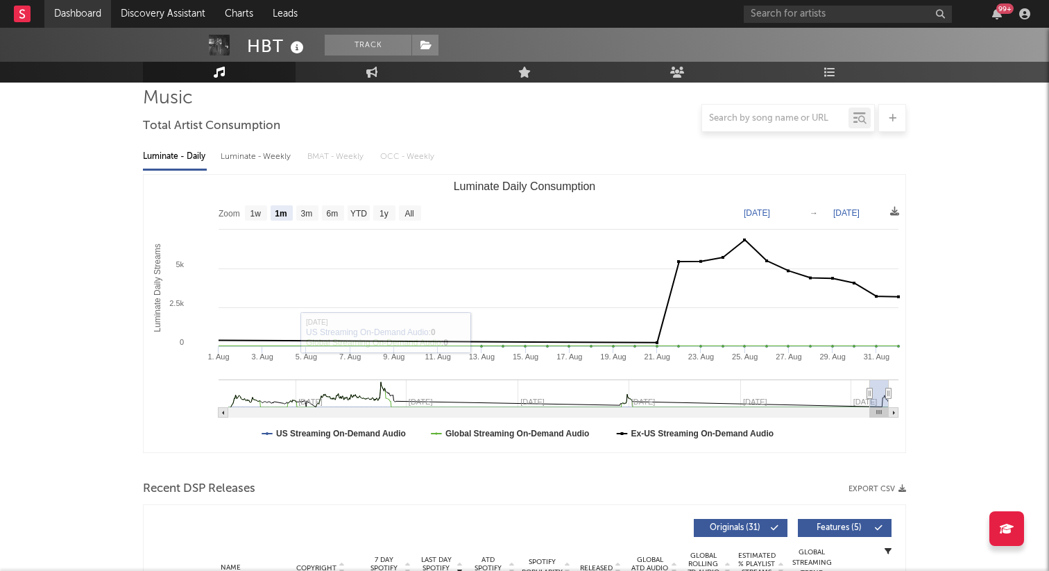
click at [83, 22] on link "Dashboard" at bounding box center [77, 14] width 67 height 28
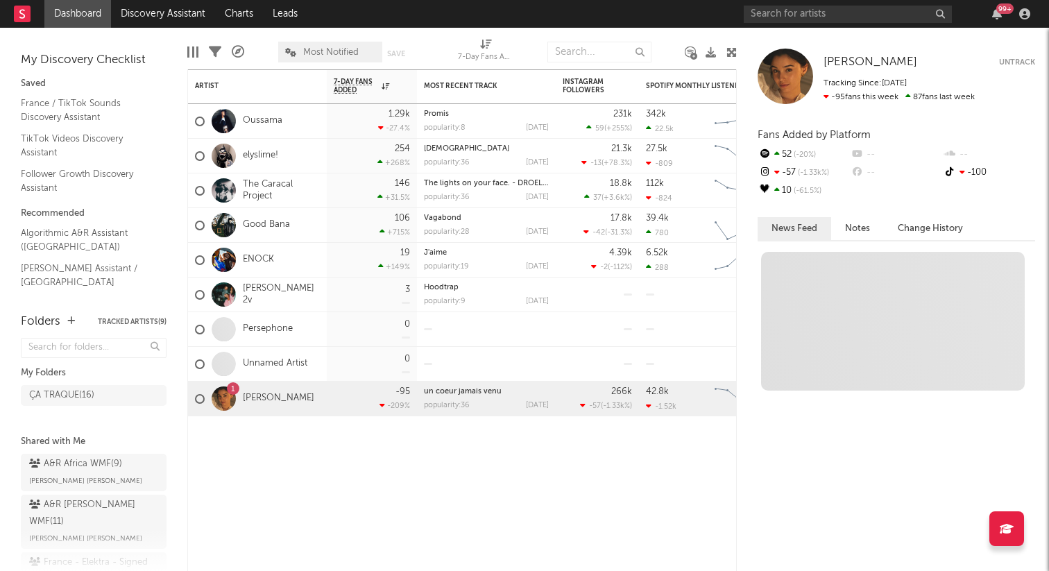
click at [104, 384] on div "ÇA TRAQUE ( 16 )" at bounding box center [94, 408] width 146 height 52
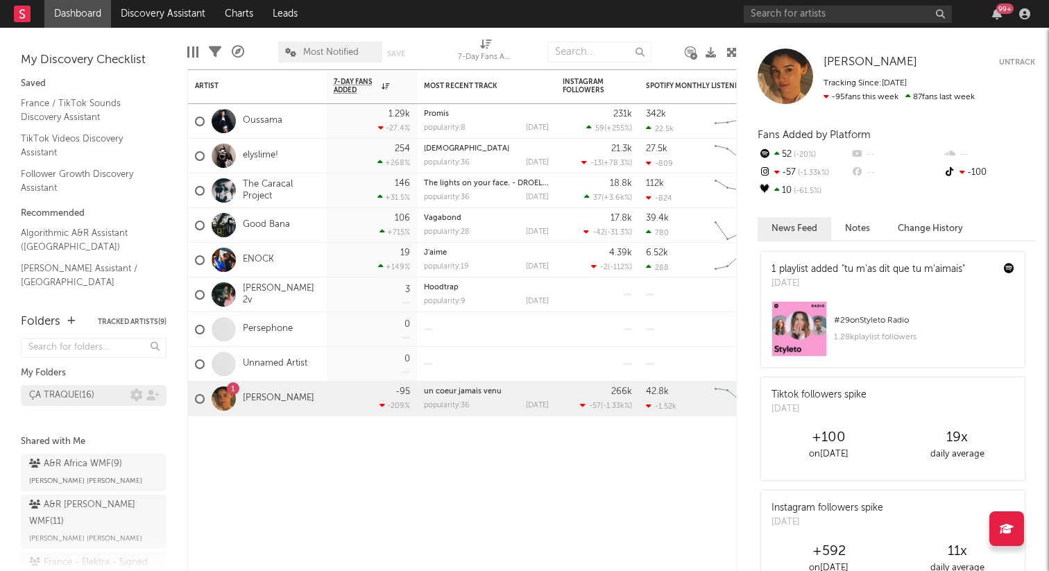
click at [104, 398] on div "ÇA TRAQUE ( 16 )" at bounding box center [79, 395] width 101 height 17
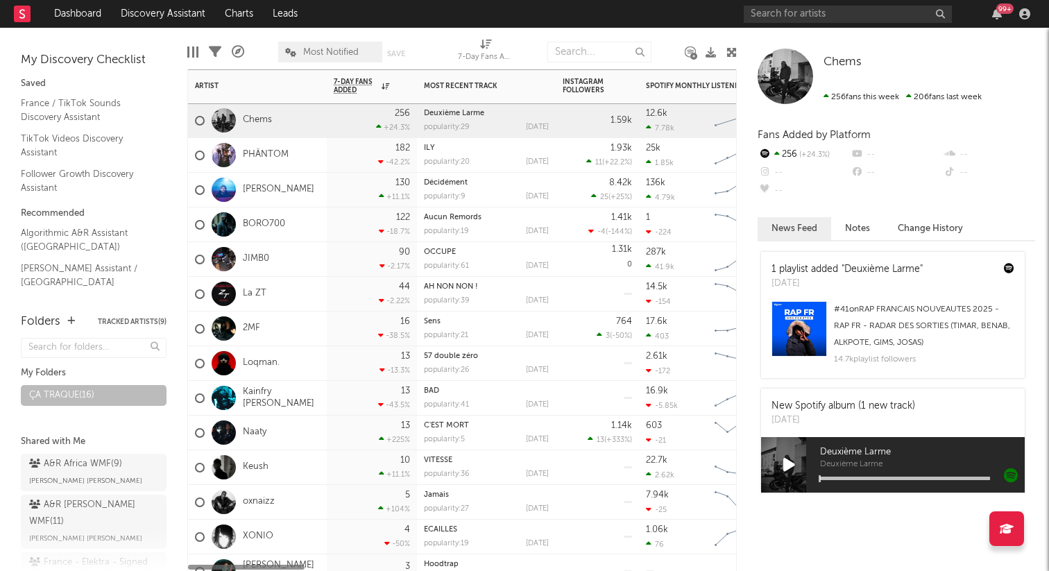
click at [351, 118] on div "256 +24.3 %" at bounding box center [372, 120] width 76 height 34
click at [279, 123] on div "Chems" at bounding box center [257, 120] width 139 height 35
click at [271, 120] on link "Chems" at bounding box center [257, 120] width 29 height 12
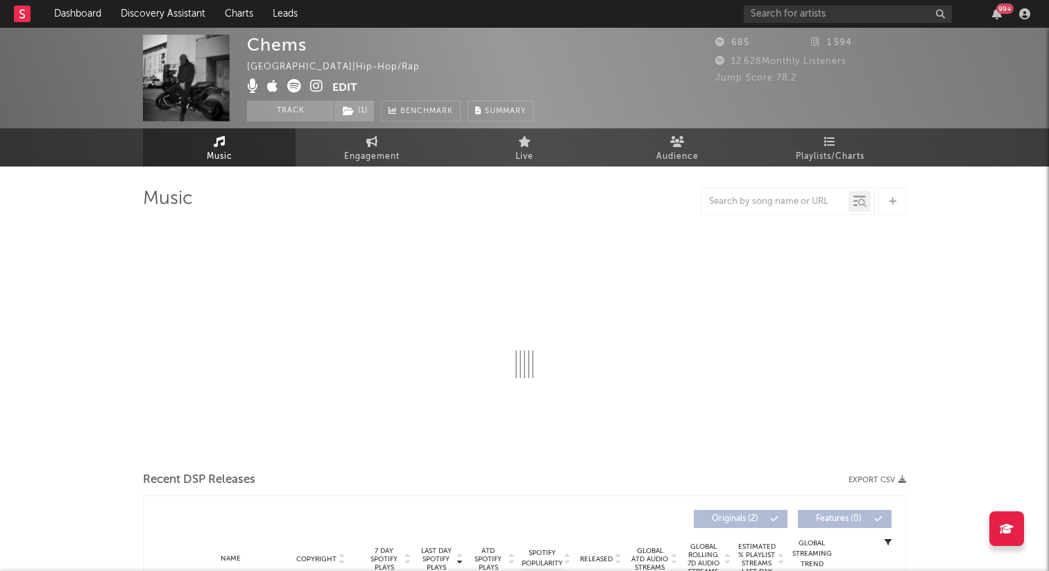
select select "1w"
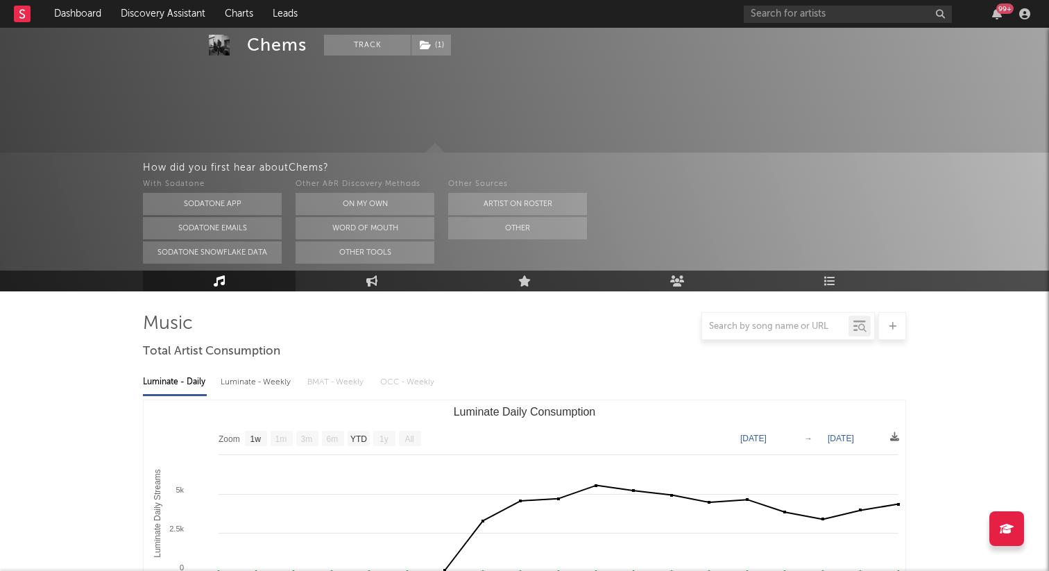
scroll to position [216, 0]
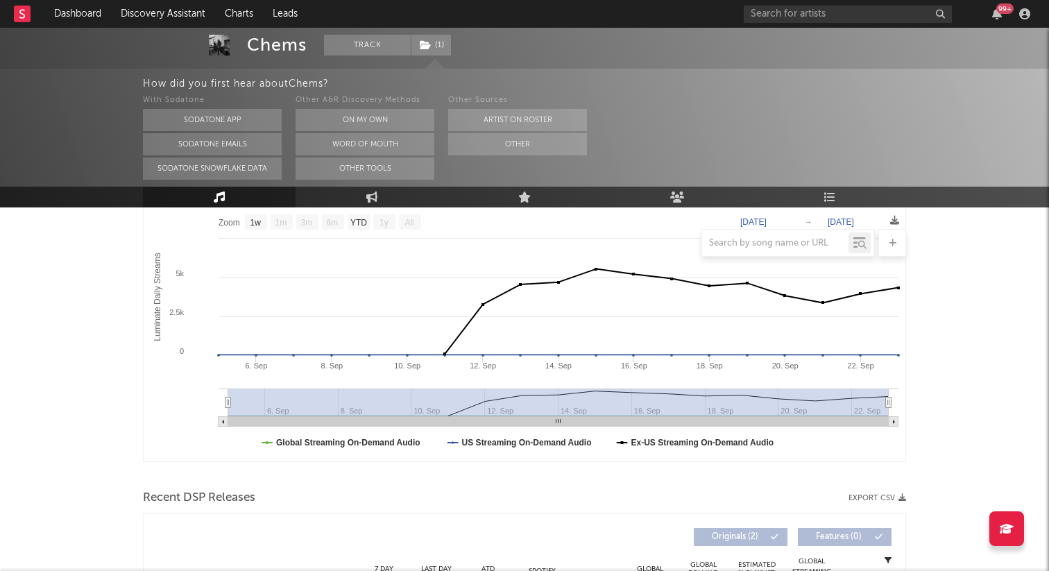
select select "1w"
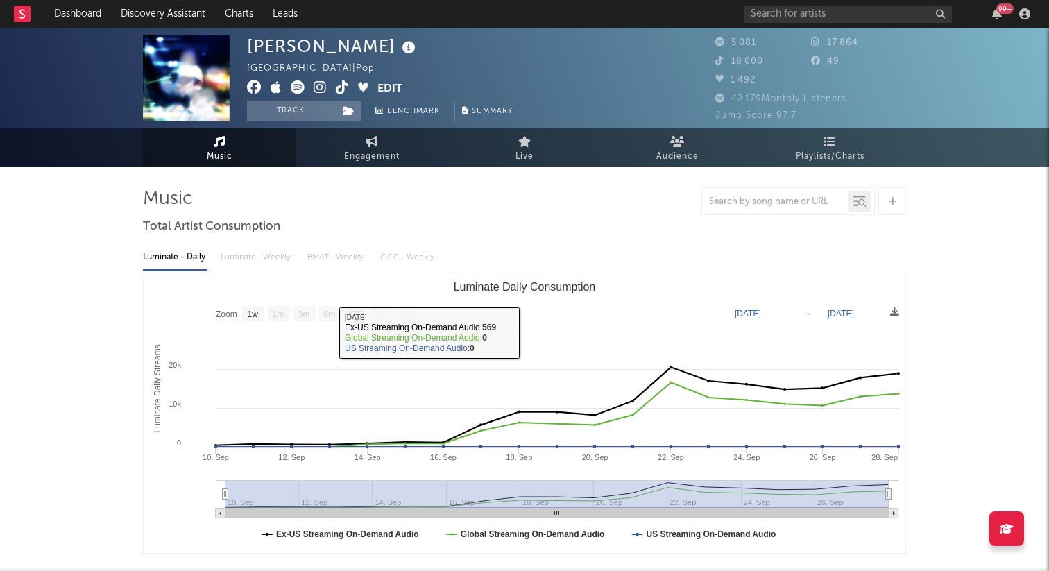
click at [264, 316] on rect "Luminate Daily Consumption" at bounding box center [253, 313] width 22 height 15
select select "1w"
type input "[DATE]"
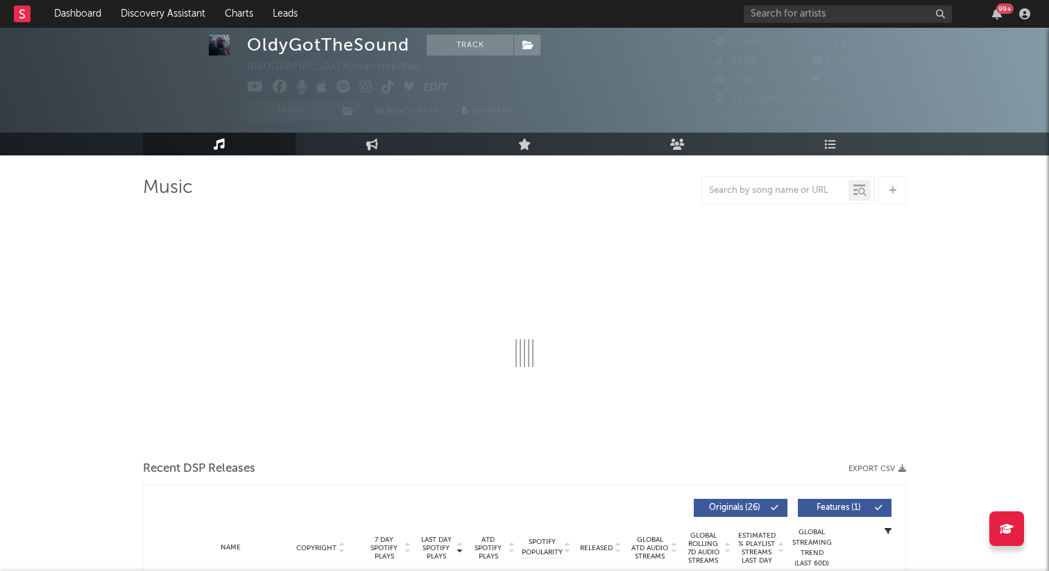
scroll to position [9, 0]
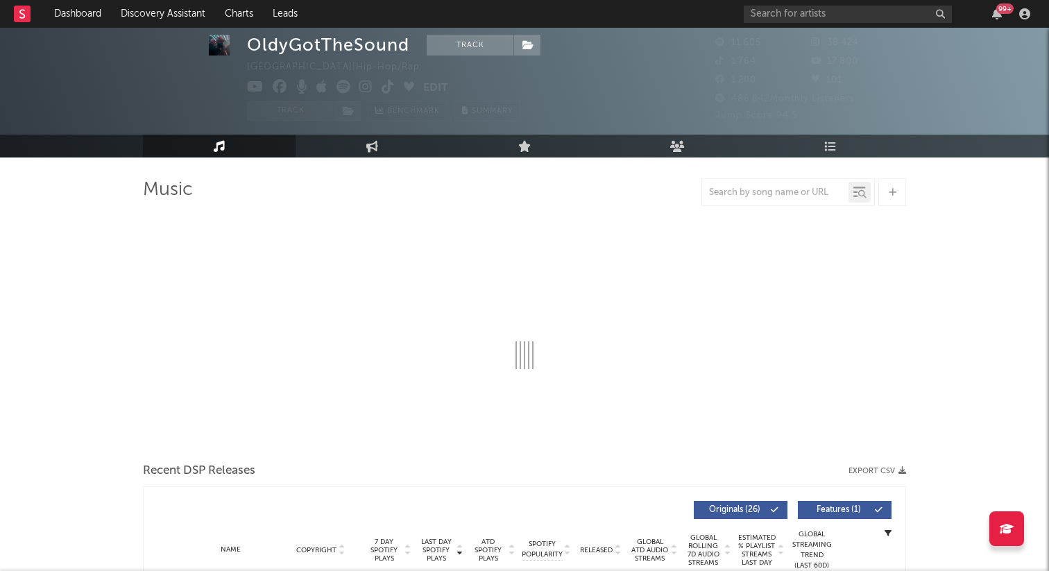
select select "1w"
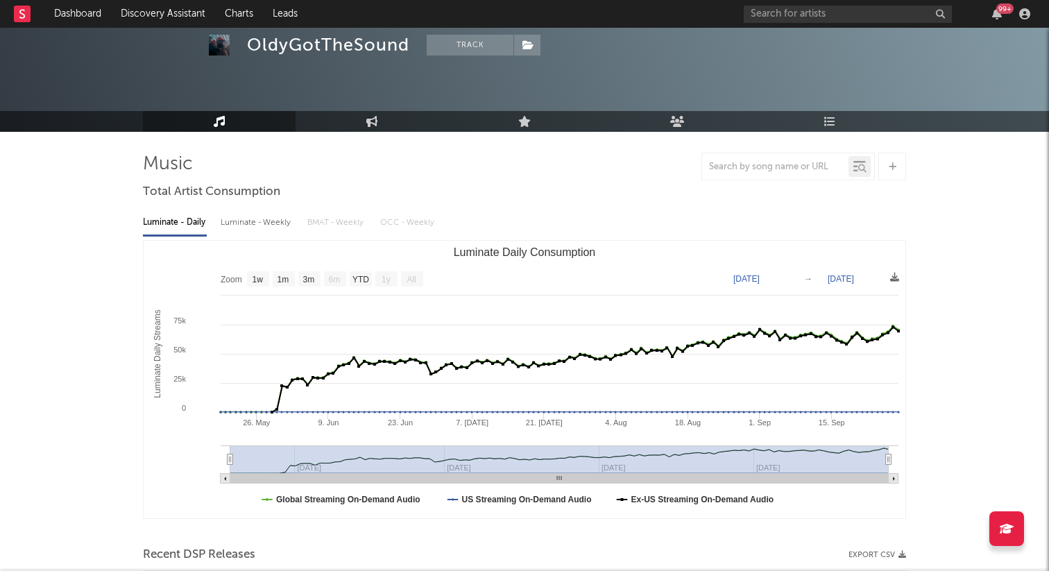
scroll to position [0, 0]
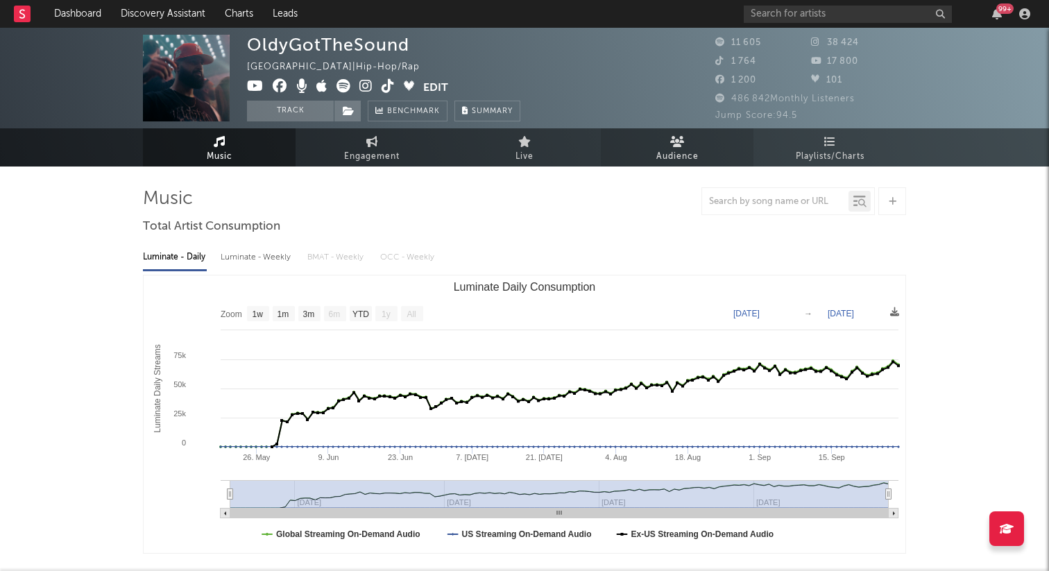
click at [674, 156] on span "Audience" at bounding box center [677, 156] width 42 height 17
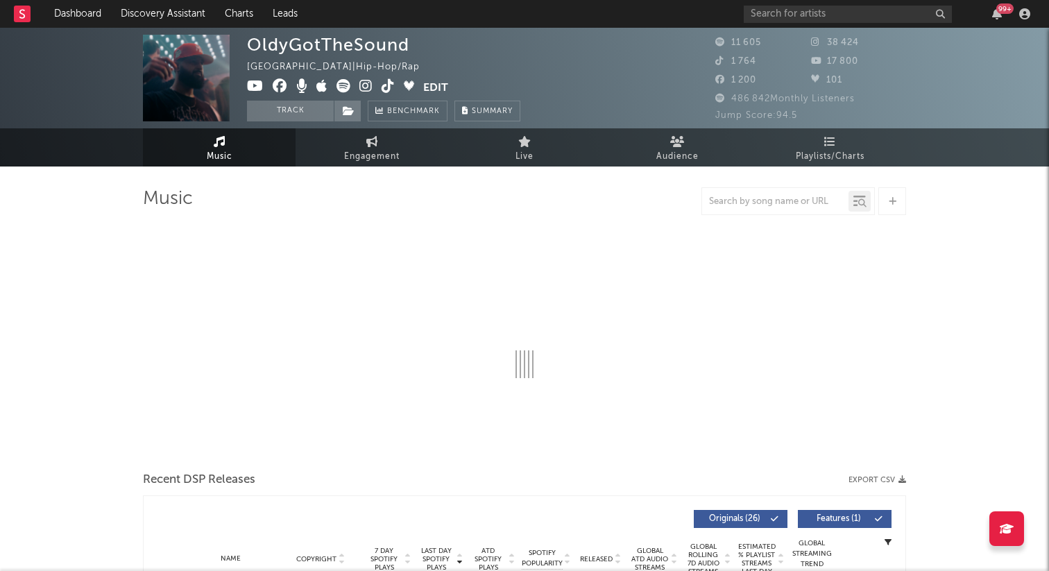
select select "1w"
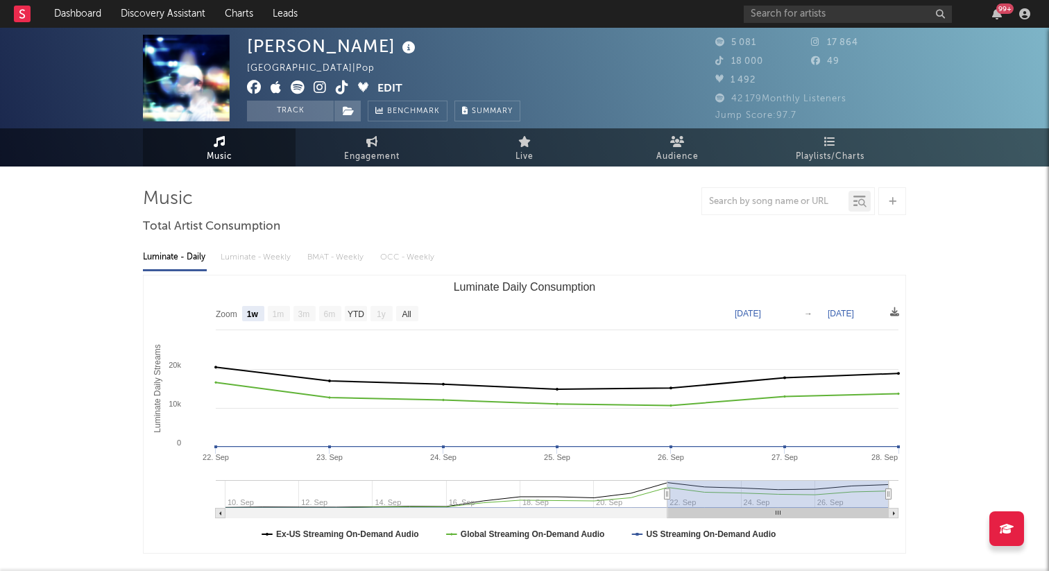
select select "1w"
click at [824, 11] on input "text" at bounding box center [848, 14] width 208 height 17
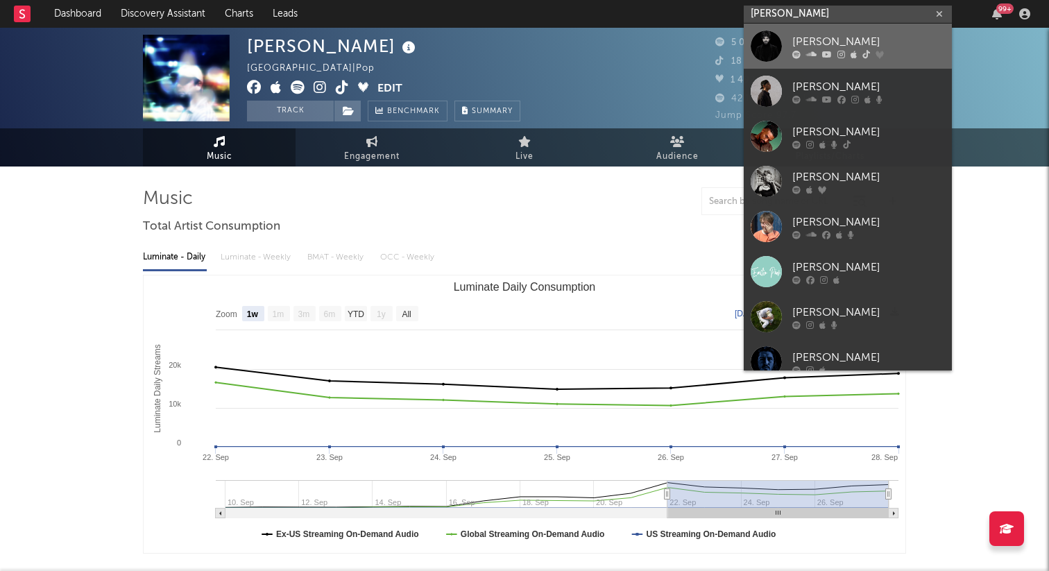
type input "[PERSON_NAME]"
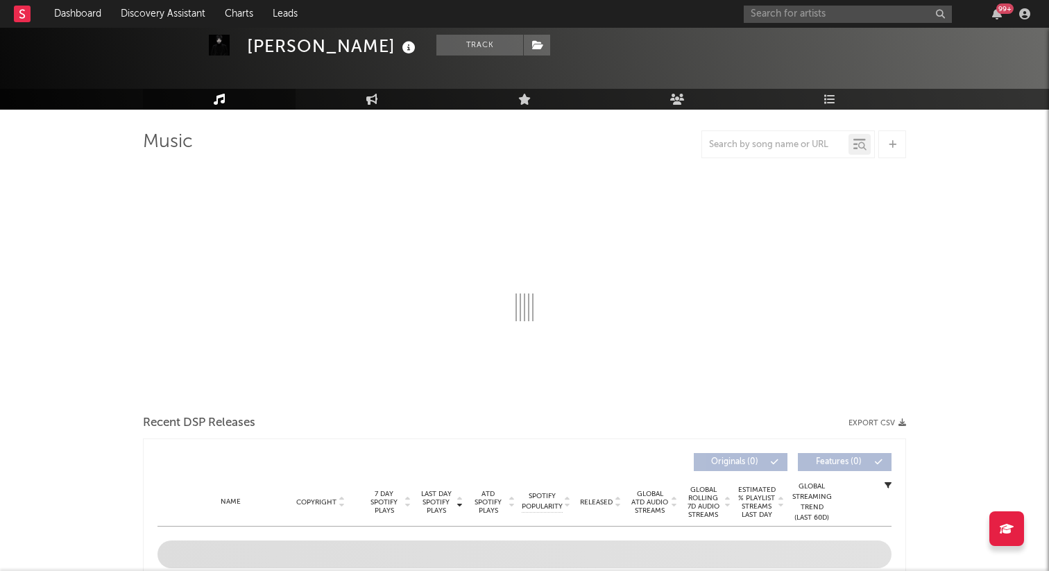
select select "6m"
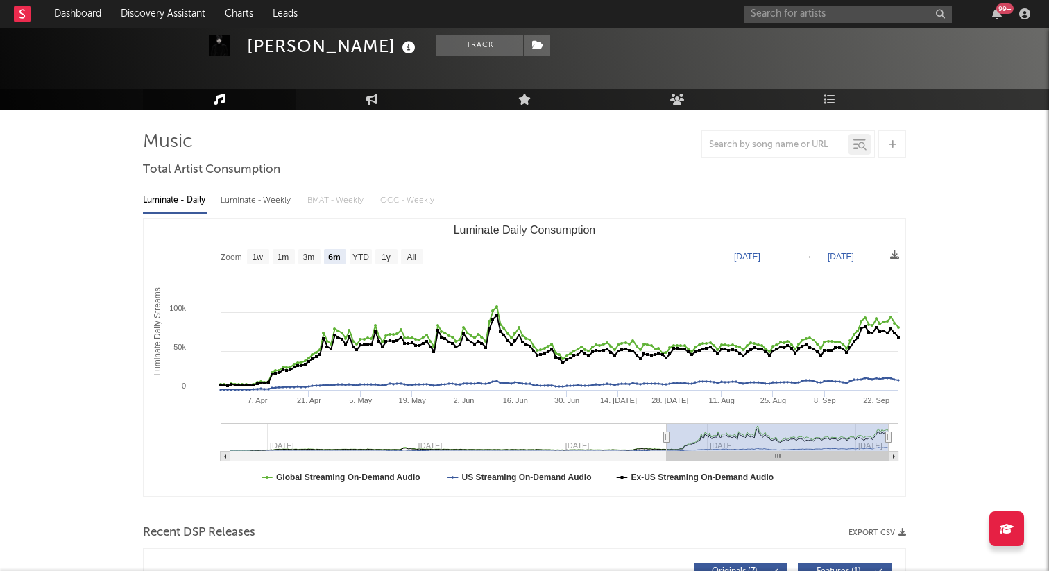
scroll to position [49, 0]
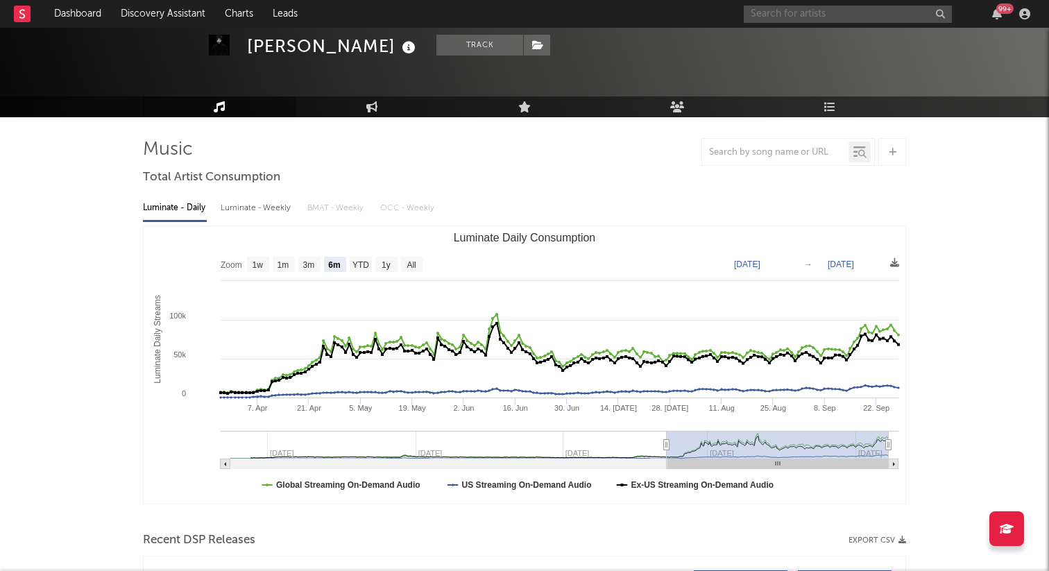
click at [845, 12] on input "text" at bounding box center [848, 14] width 208 height 17
type input "p"
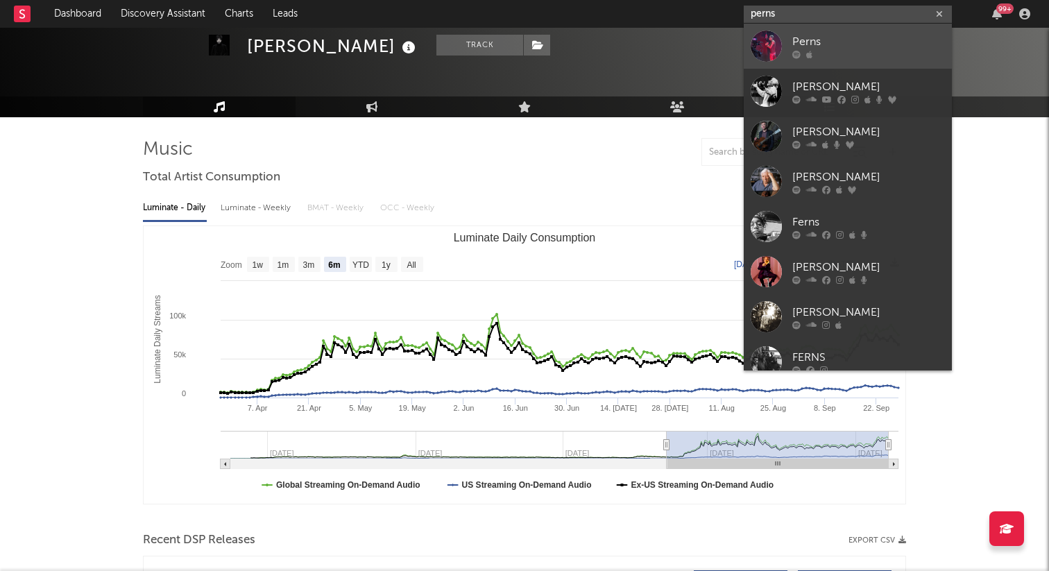
type input "perns"
click at [808, 44] on div "Perns" at bounding box center [868, 41] width 153 height 17
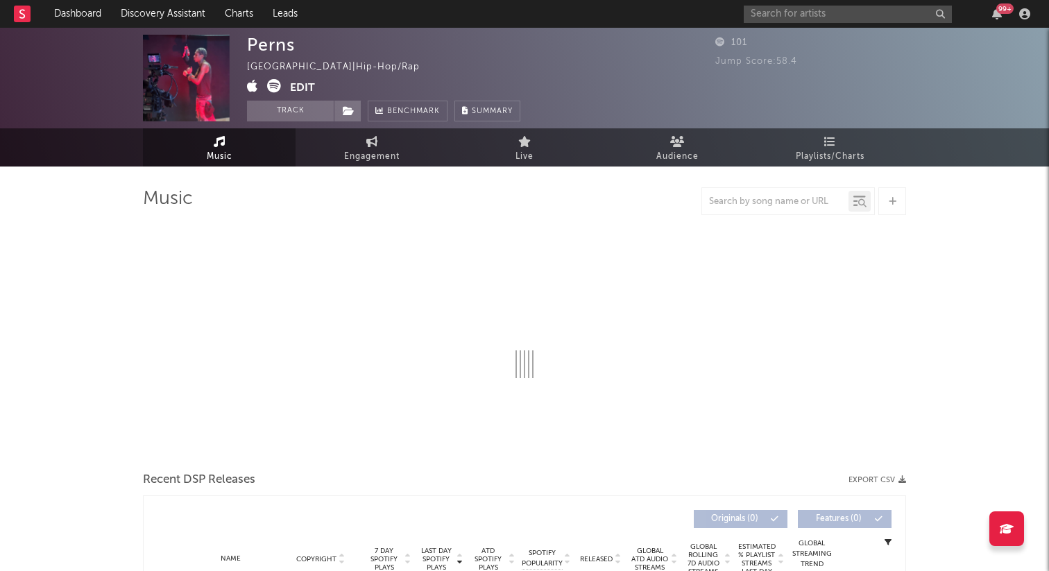
select select "1w"
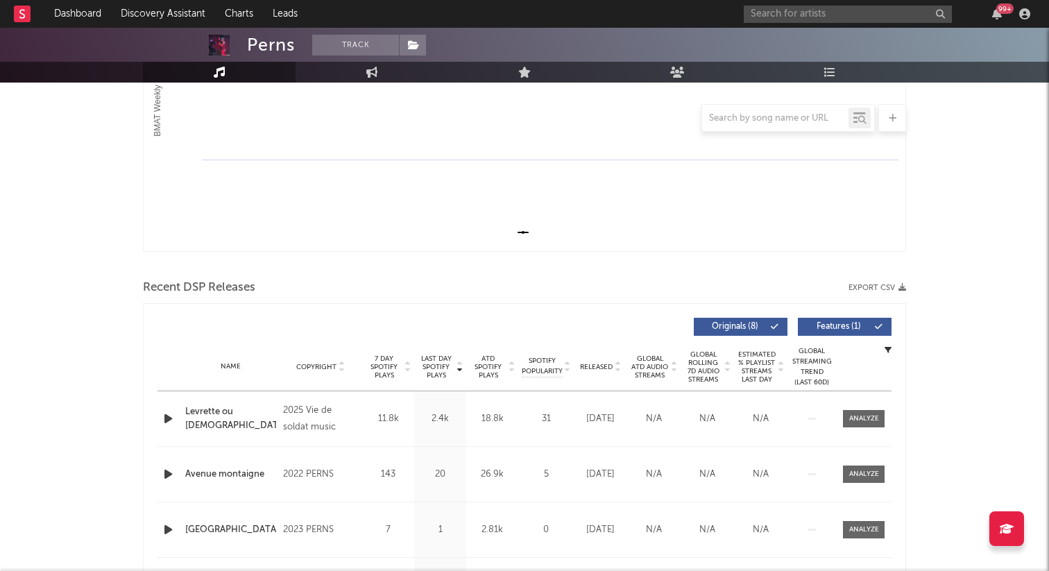
scroll to position [416, 0]
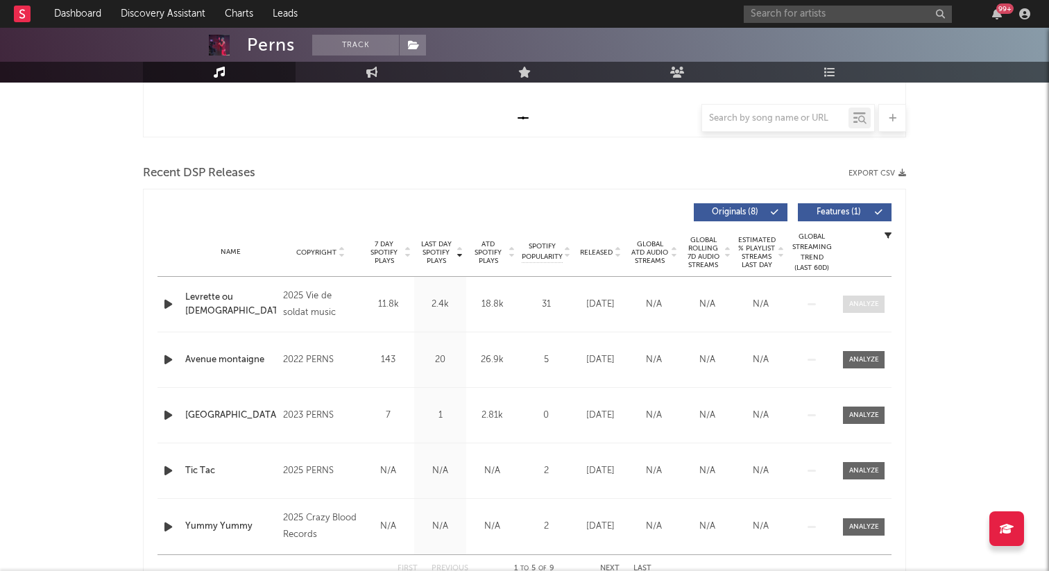
click at [855, 307] on div at bounding box center [864, 304] width 30 height 10
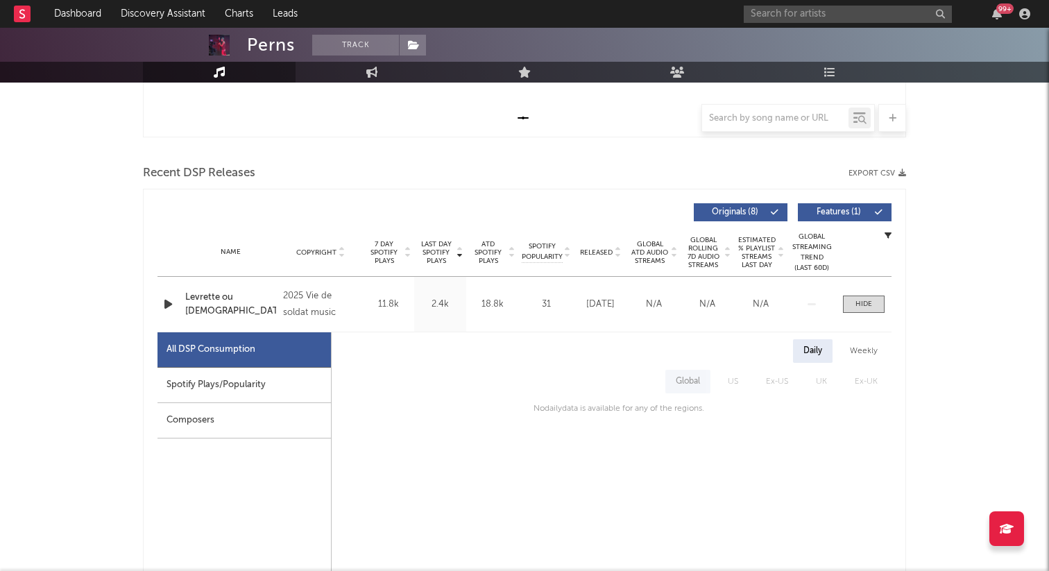
scroll to position [476, 0]
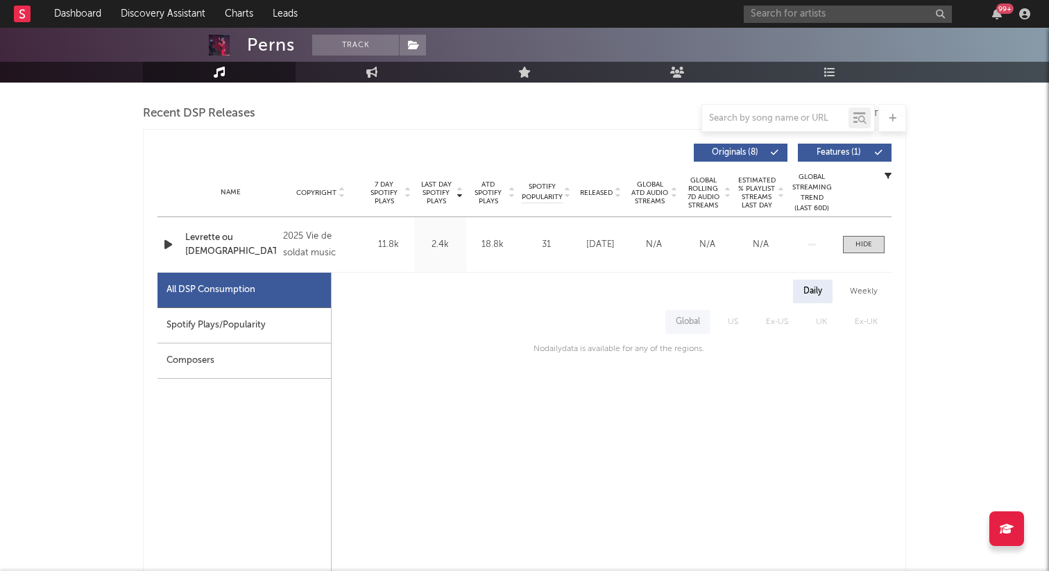
click at [270, 334] on div "Spotify Plays/Popularity" at bounding box center [243, 325] width 173 height 35
select select "1w"
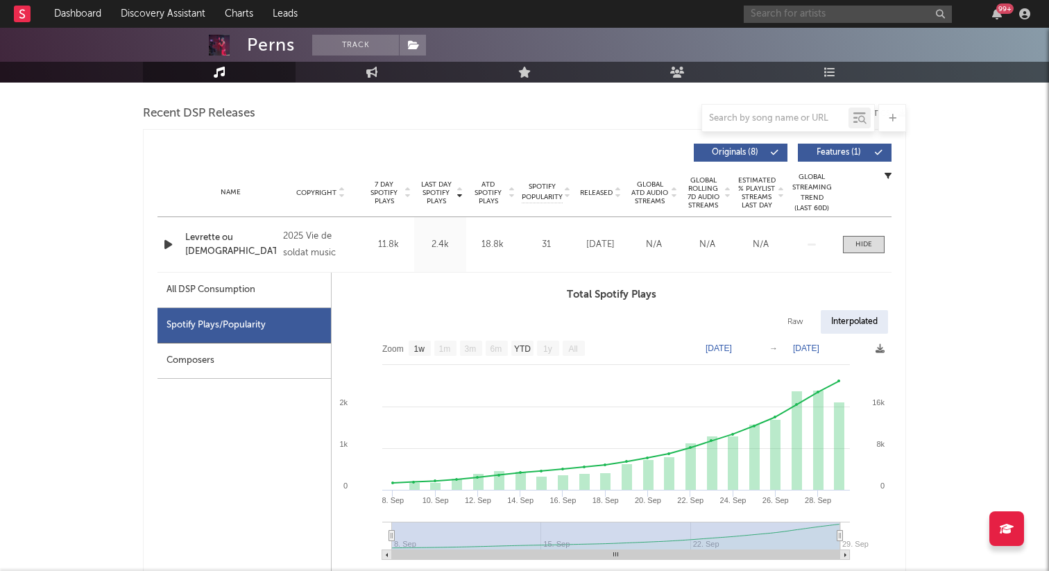
click at [812, 13] on input "text" at bounding box center [848, 14] width 208 height 17
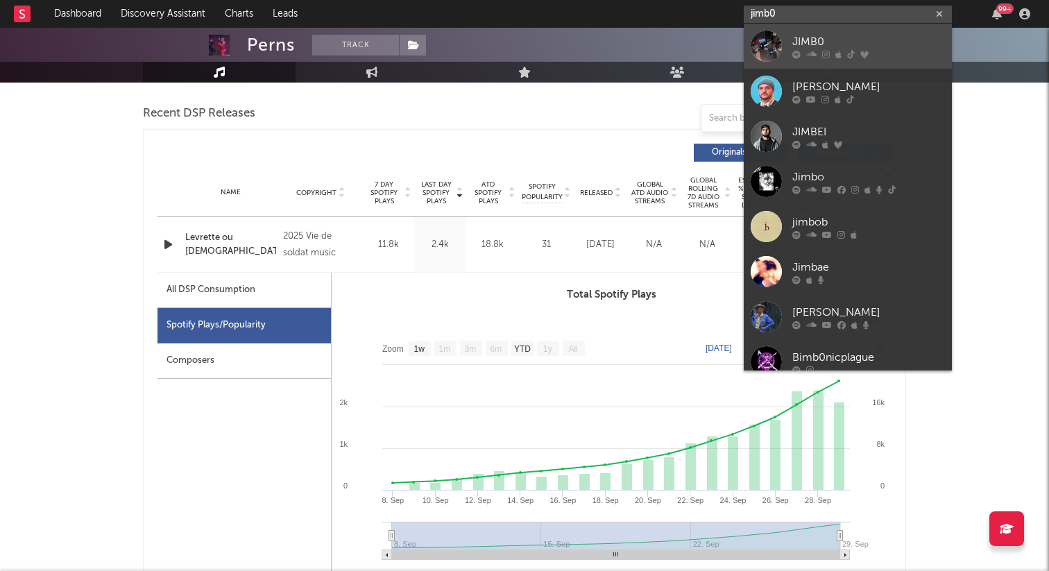
type input "jimb0"
click at [799, 38] on div "JIMB0" at bounding box center [868, 41] width 153 height 17
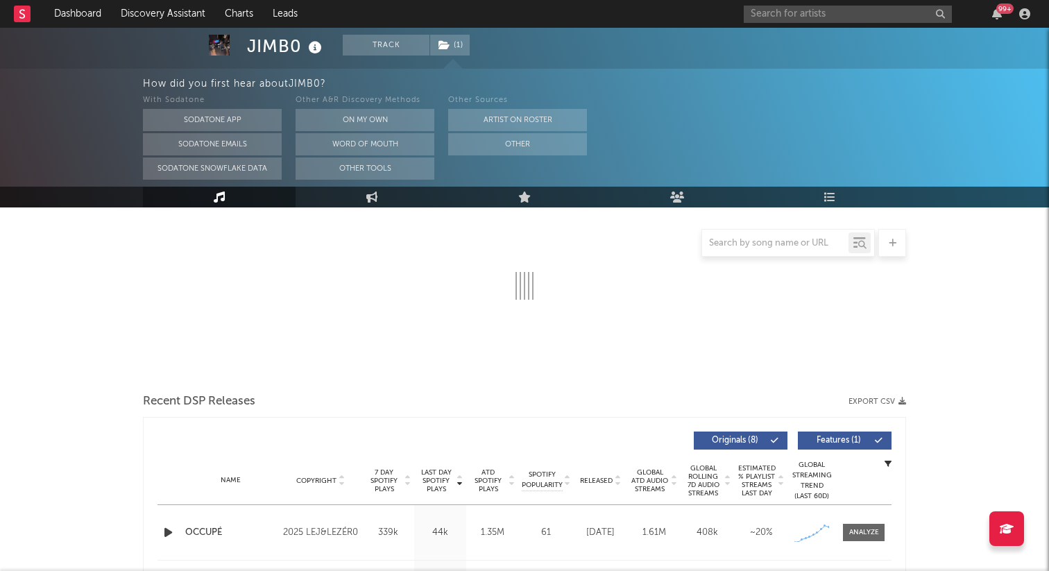
select select "1w"
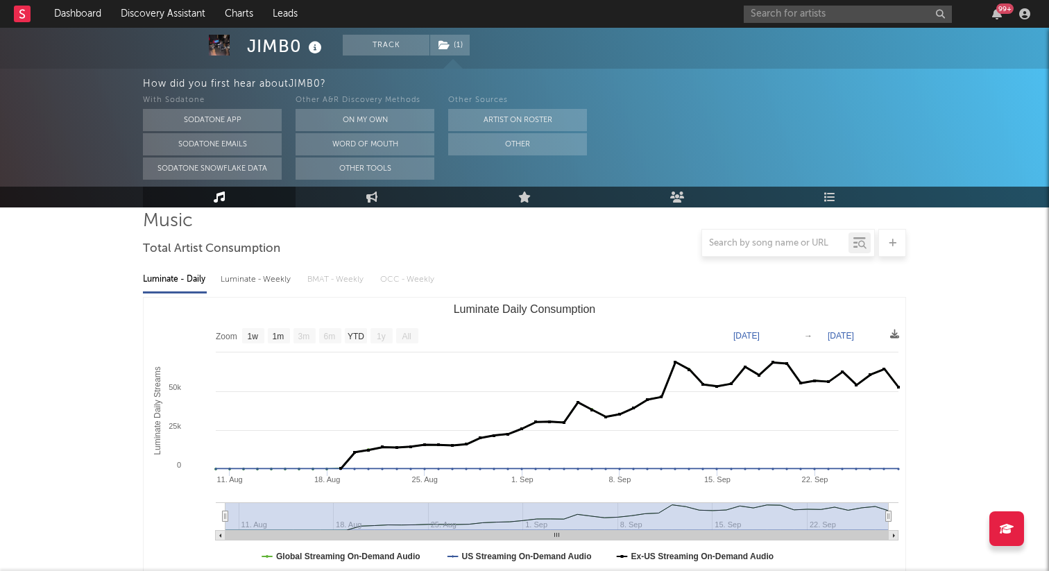
scroll to position [104, 0]
click at [751, 69] on div "How did you first hear about JIMB0 ? With Sodatone Sodatone App Sodatone Emails…" at bounding box center [596, 128] width 906 height 118
